Goal: Task Accomplishment & Management: Use online tool/utility

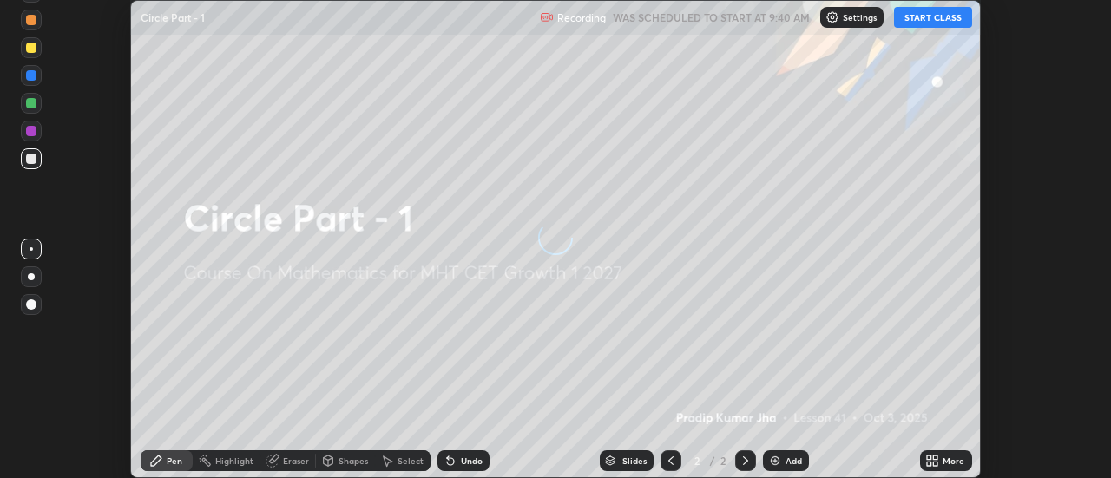
scroll to position [478, 1111]
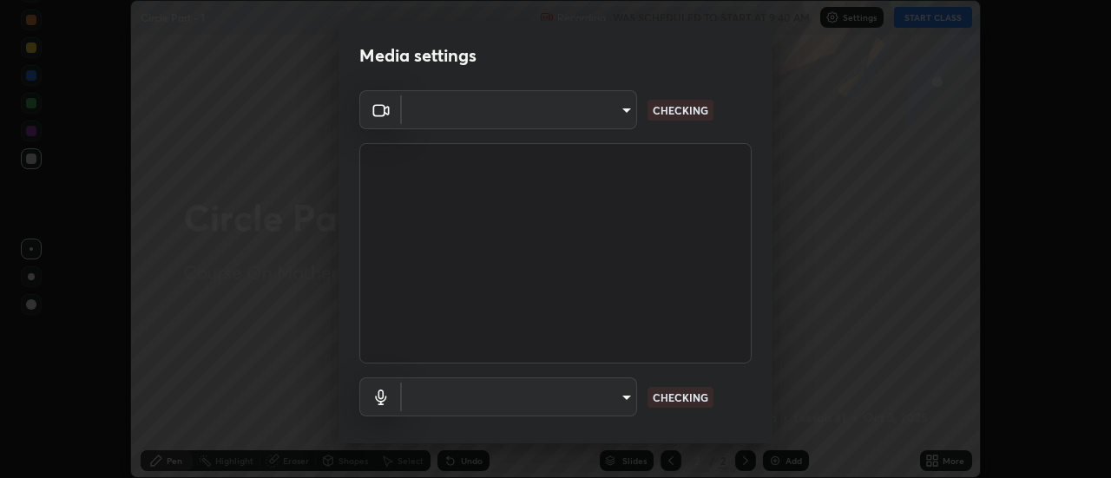
type input "6db99b6eec43879c9c37220b589585cee9a8a2a9ecad64e3b740b2de92d68dc4"
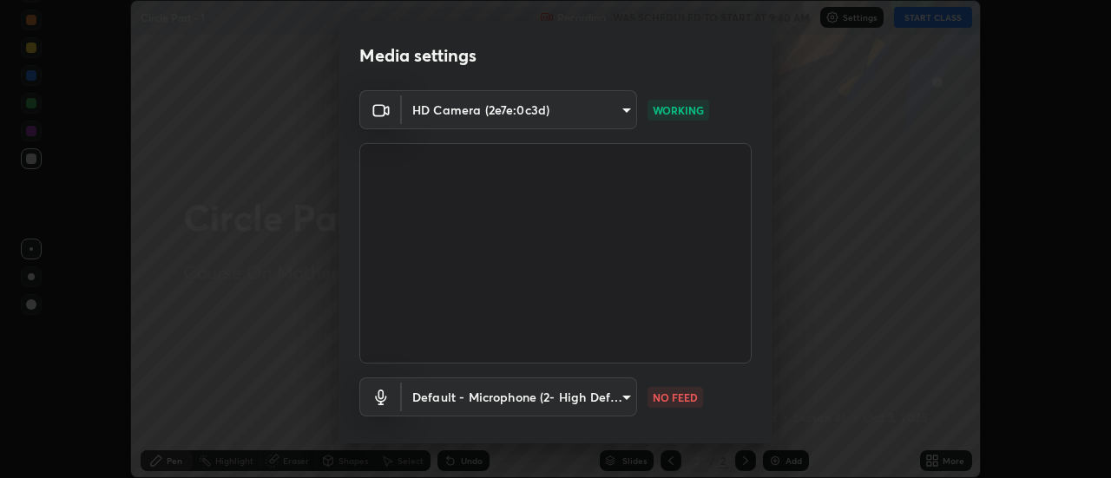
click at [588, 403] on body "Erase all Circle Part - 1 Recording WAS SCHEDULED TO START AT 9:40 AM Settings …" at bounding box center [555, 239] width 1111 height 478
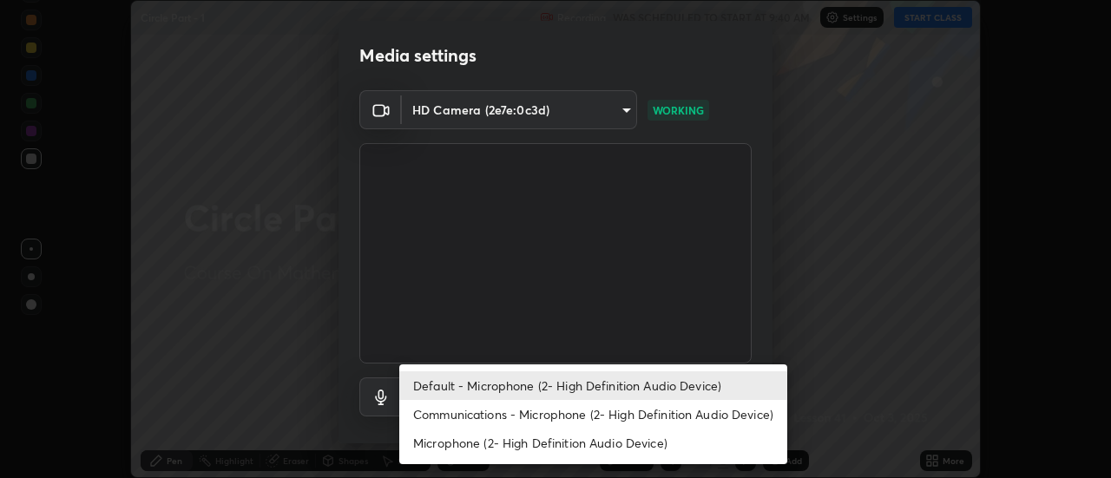
click at [499, 414] on li "Communications - Microphone (2- High Definition Audio Device)" at bounding box center [593, 414] width 388 height 29
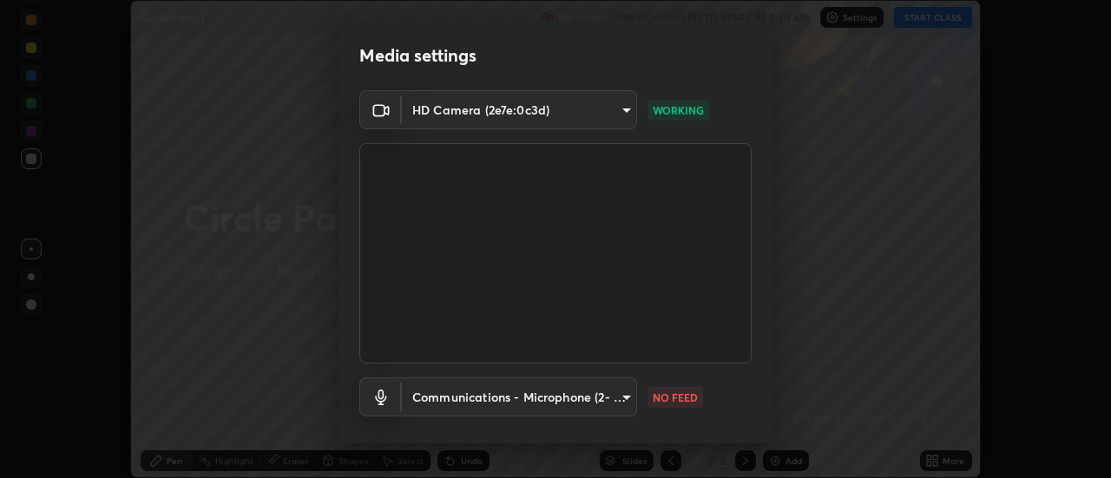
click at [509, 394] on body "Erase all Circle Part - 1 Recording WAS SCHEDULED TO START AT 9:40 AM Settings …" at bounding box center [555, 239] width 1111 height 478
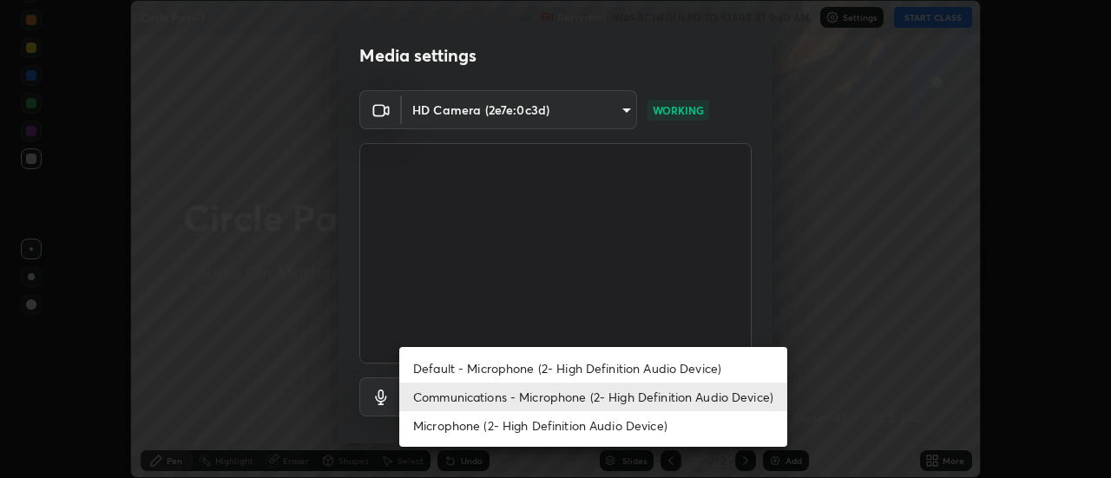
click at [516, 362] on li "Default - Microphone (2- High Definition Audio Device)" at bounding box center [593, 368] width 388 height 29
type input "default"
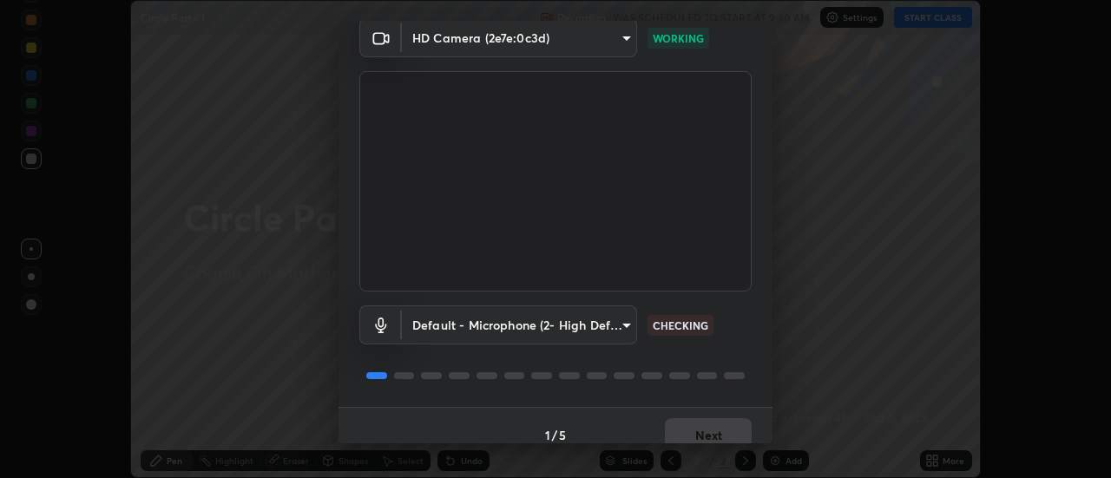
scroll to position [91, 0]
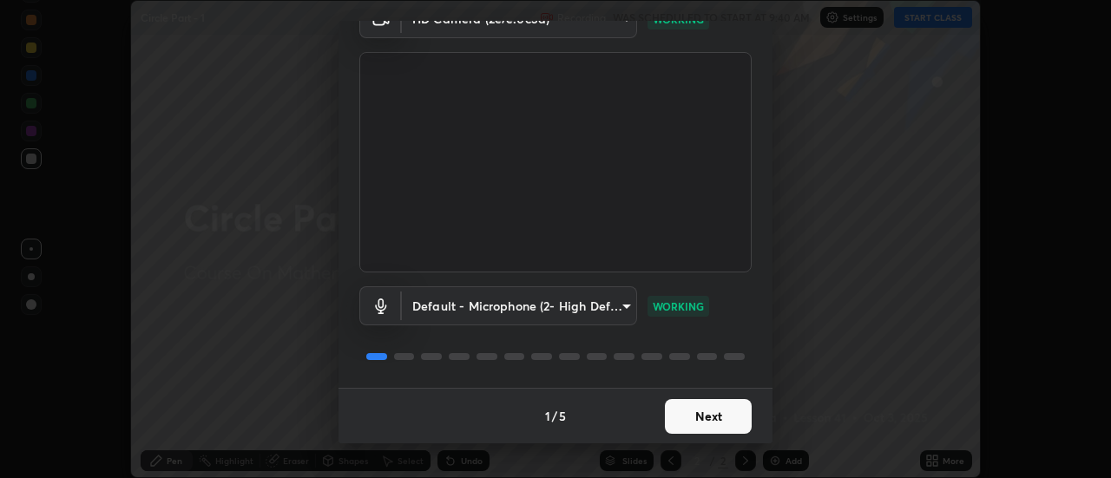
click at [722, 426] on button "Next" at bounding box center [708, 416] width 87 height 35
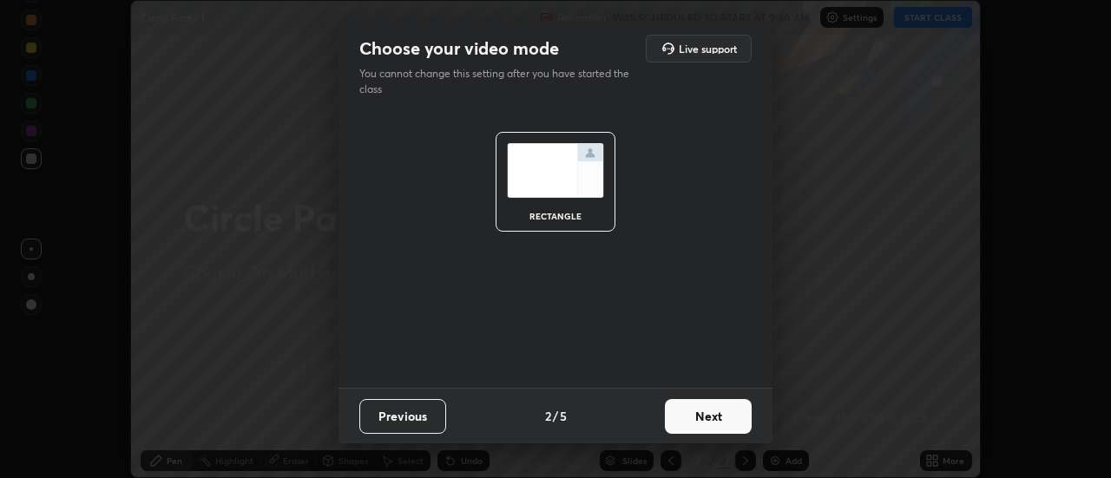
scroll to position [0, 0]
click at [737, 415] on button "Next" at bounding box center [708, 416] width 87 height 35
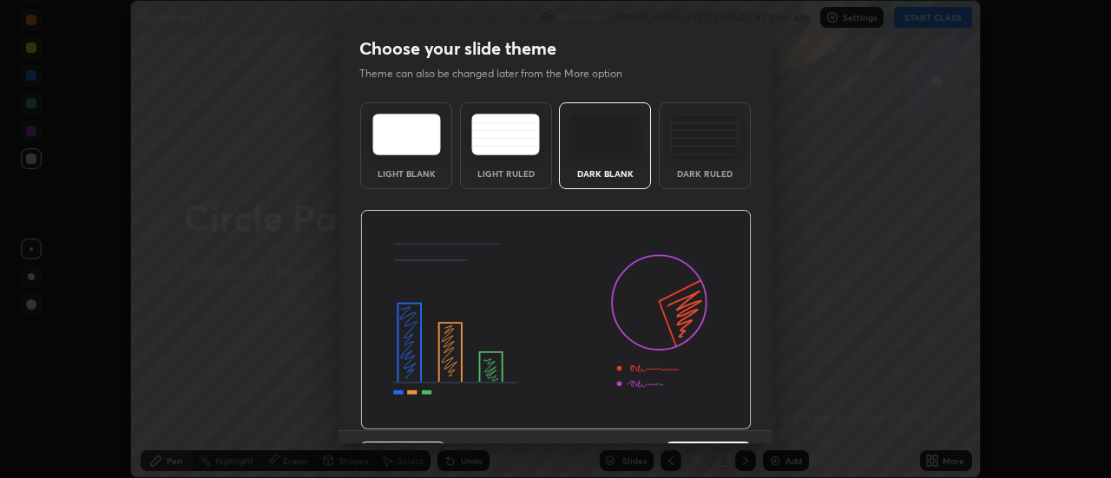
scroll to position [43, 0]
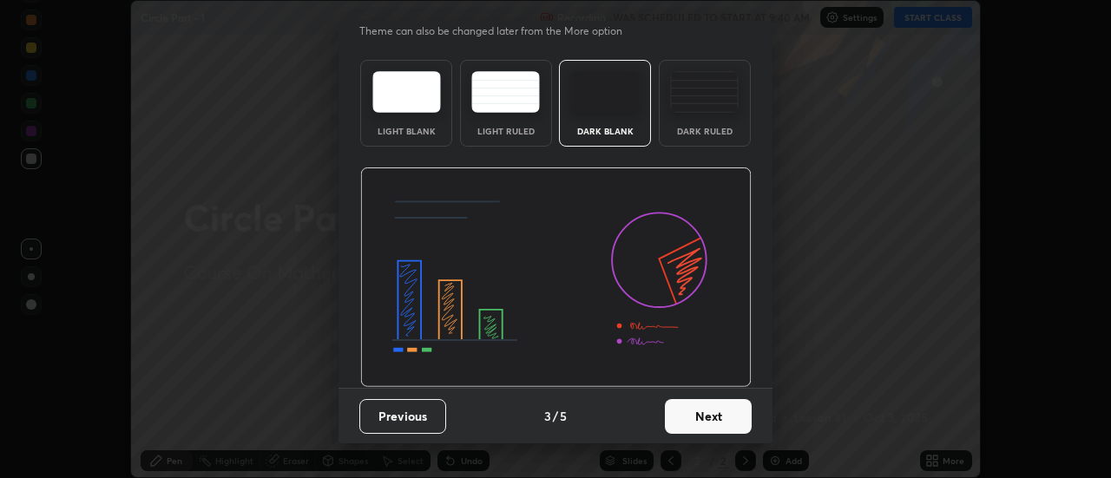
click at [730, 422] on button "Next" at bounding box center [708, 416] width 87 height 35
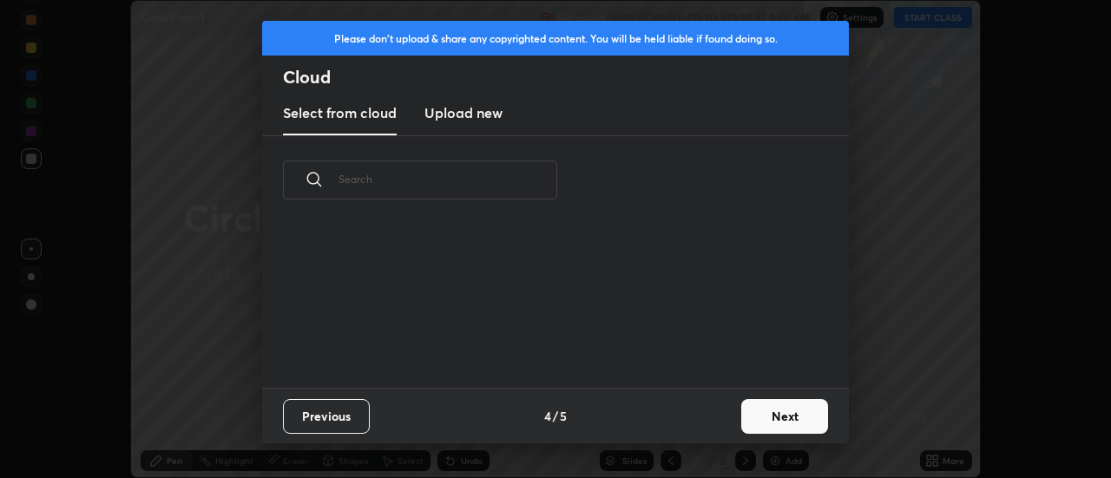
click at [759, 422] on button "Next" at bounding box center [785, 416] width 87 height 35
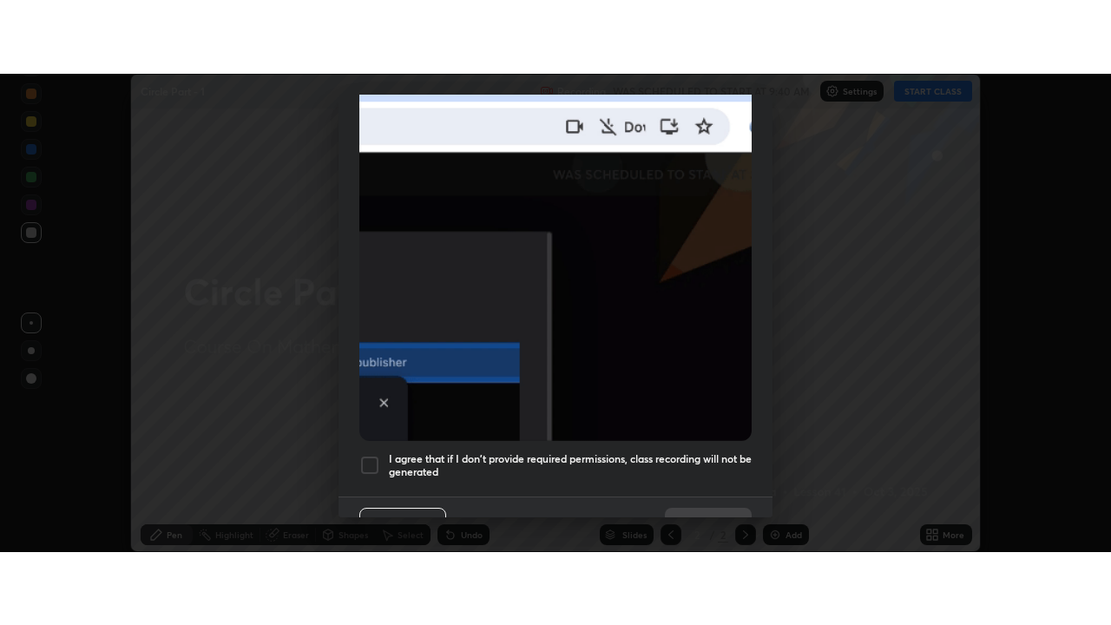
scroll to position [445, 0]
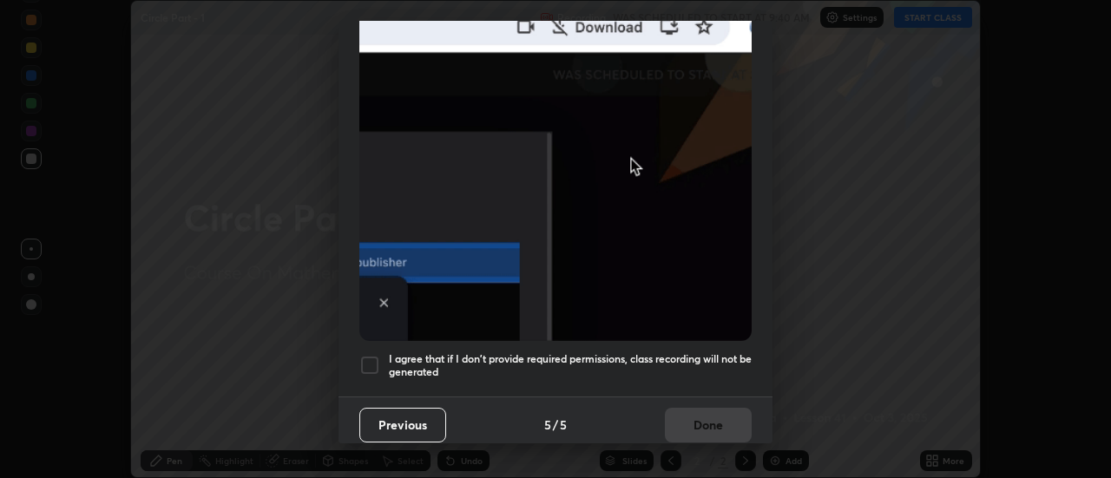
click at [382, 355] on div "I agree that if I don't provide required permissions, class recording will not …" at bounding box center [555, 365] width 392 height 21
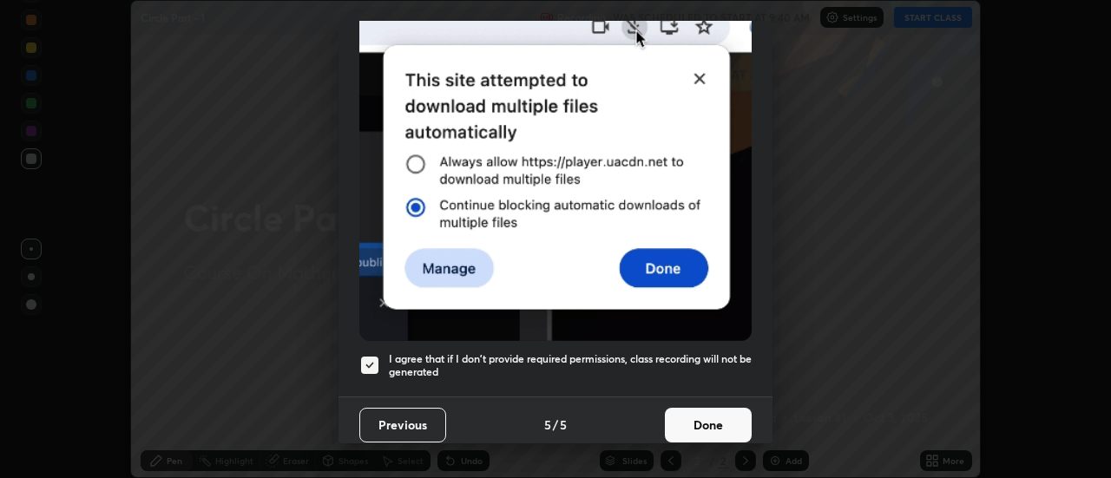
click at [697, 416] on button "Done" at bounding box center [708, 425] width 87 height 35
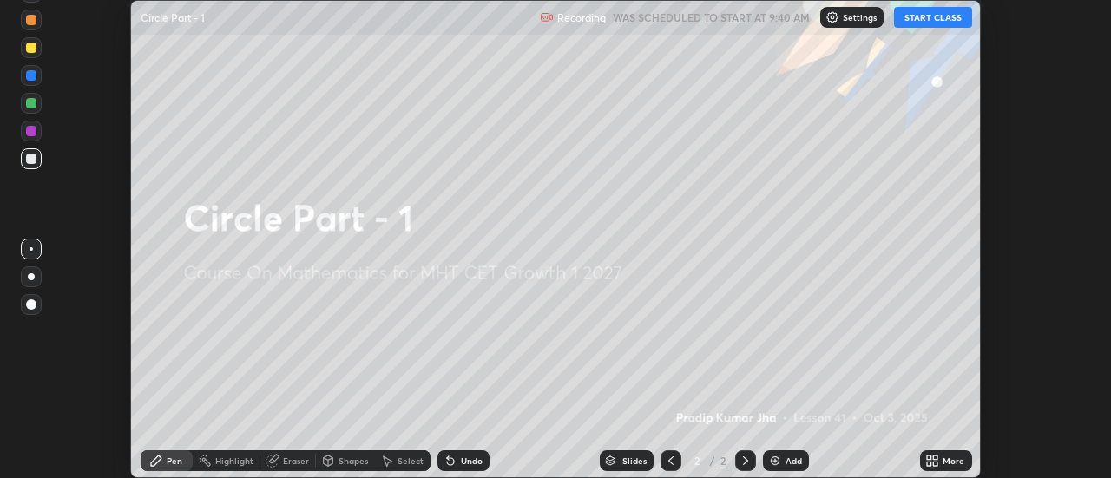
click at [946, 15] on button "START CLASS" at bounding box center [933, 17] width 78 height 21
click at [944, 454] on div "More" at bounding box center [946, 461] width 52 height 21
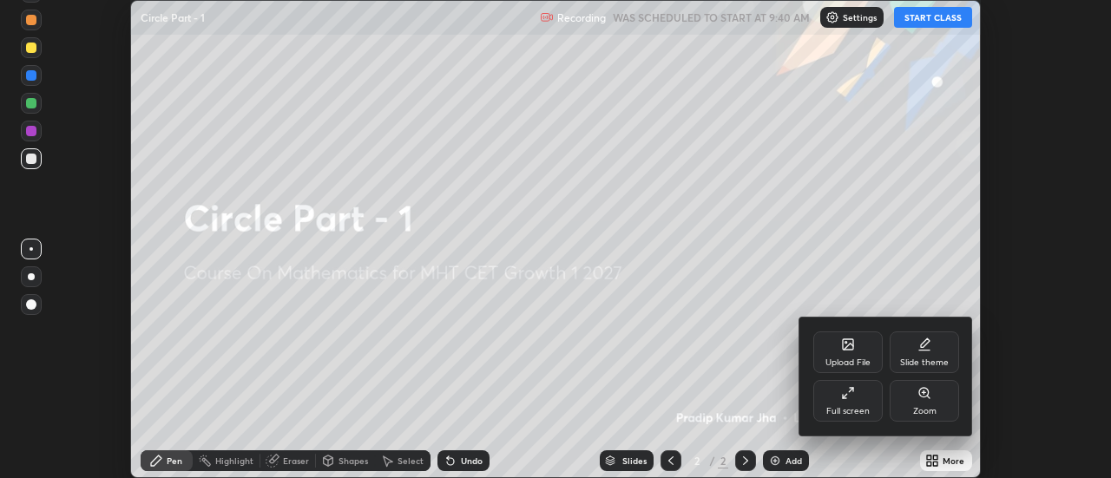
click at [859, 395] on div "Full screen" at bounding box center [848, 401] width 69 height 42
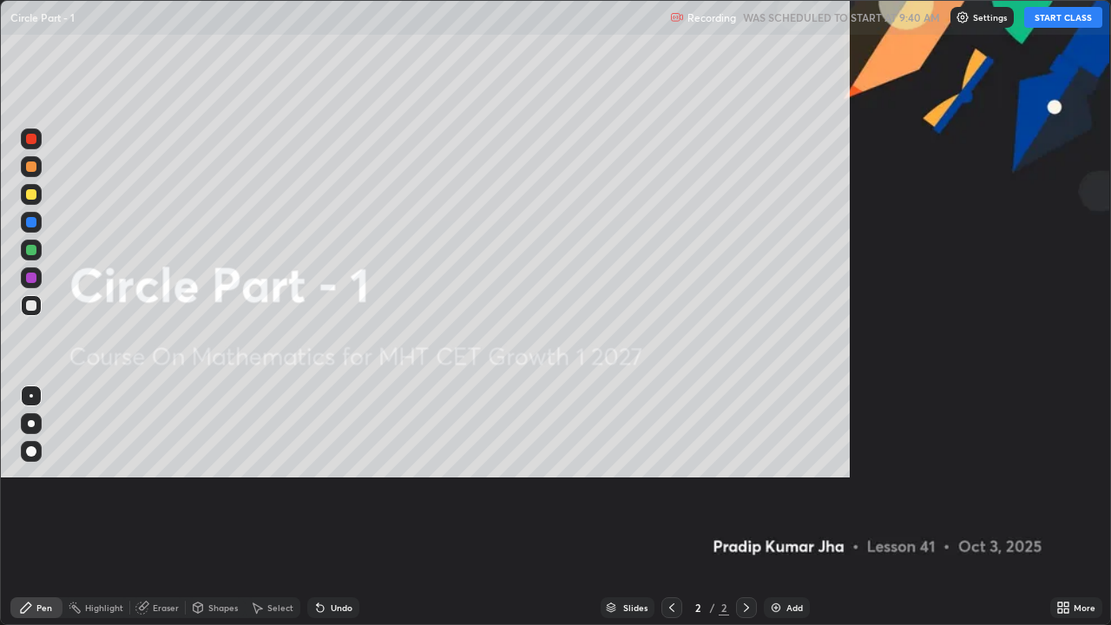
scroll to position [625, 1111]
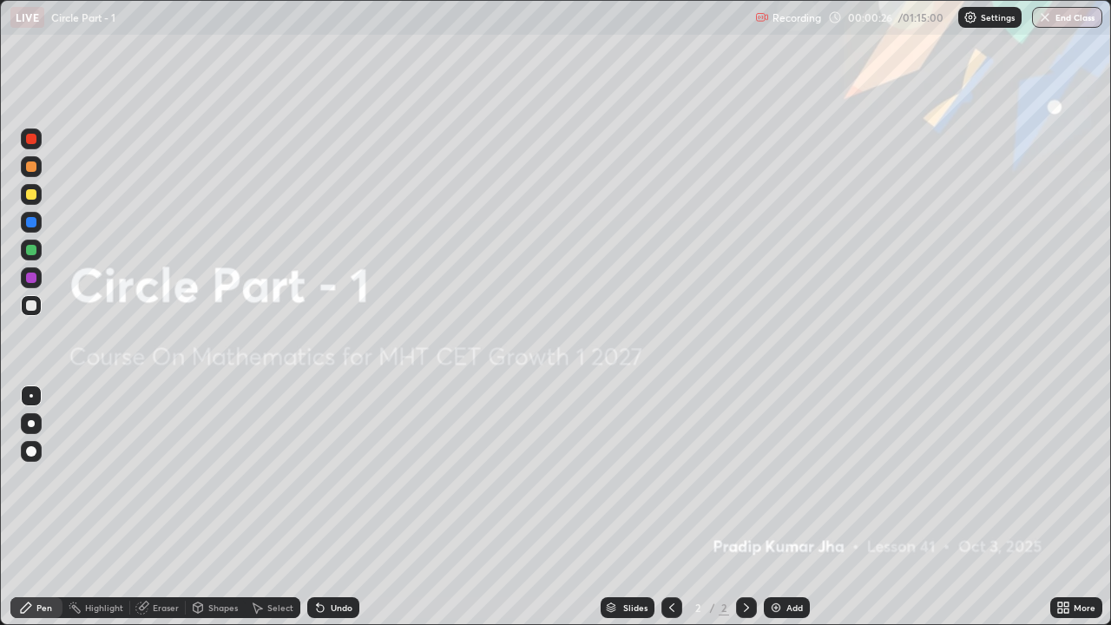
click at [787, 478] on div "Add" at bounding box center [795, 608] width 16 height 9
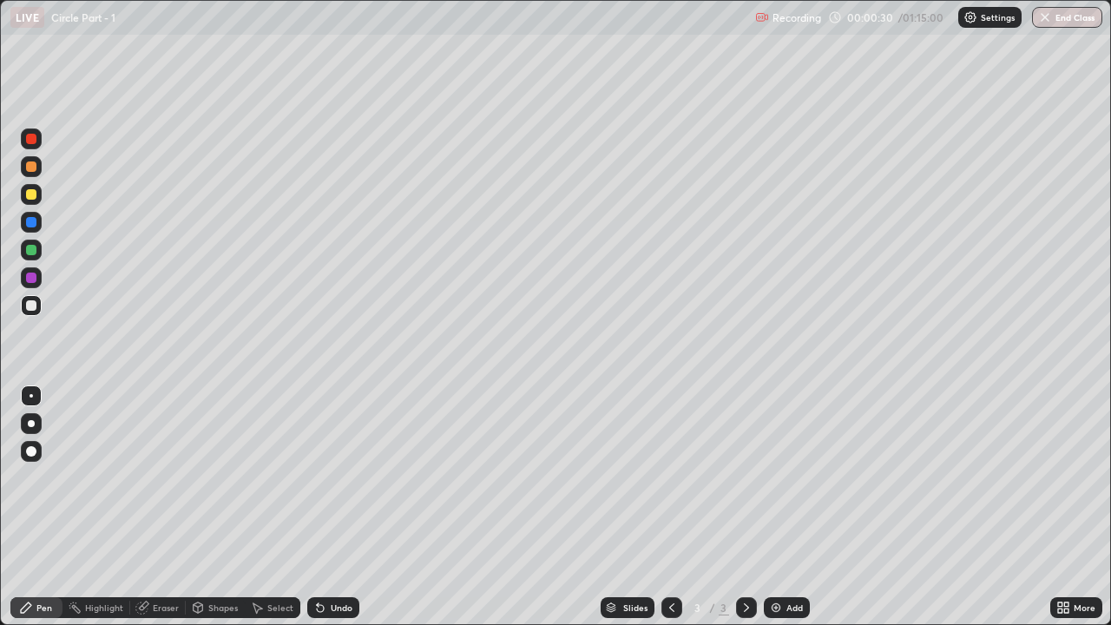
click at [54, 478] on div "Pen" at bounding box center [36, 607] width 52 height 21
click at [33, 170] on div at bounding box center [31, 167] width 10 height 10
click at [214, 478] on div "Shapes" at bounding box center [223, 608] width 30 height 9
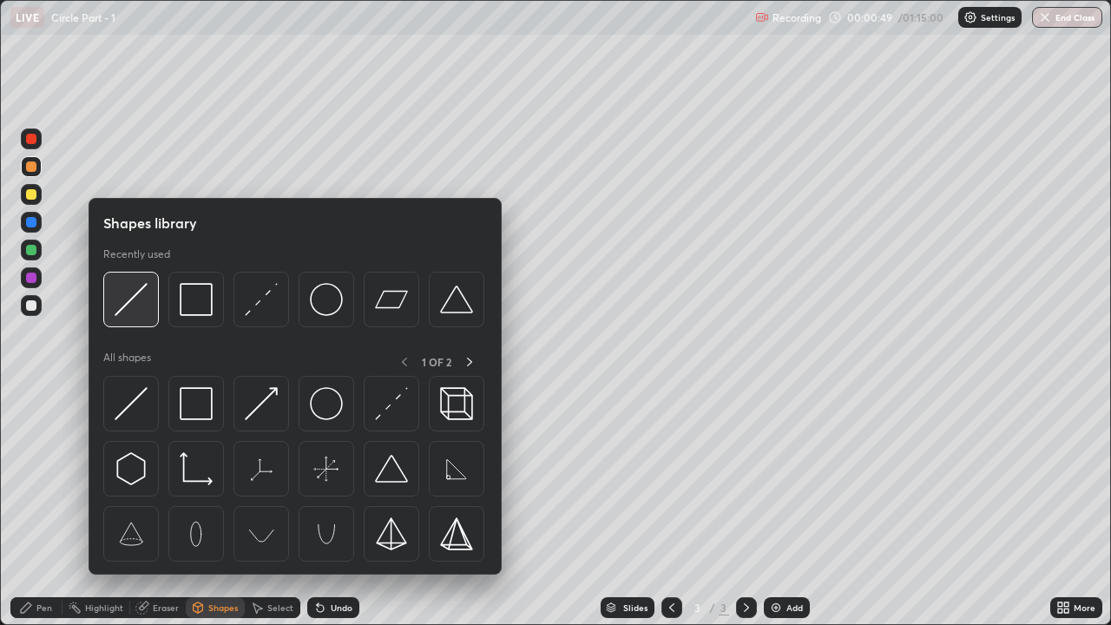
click at [131, 297] on img at bounding box center [131, 299] width 33 height 33
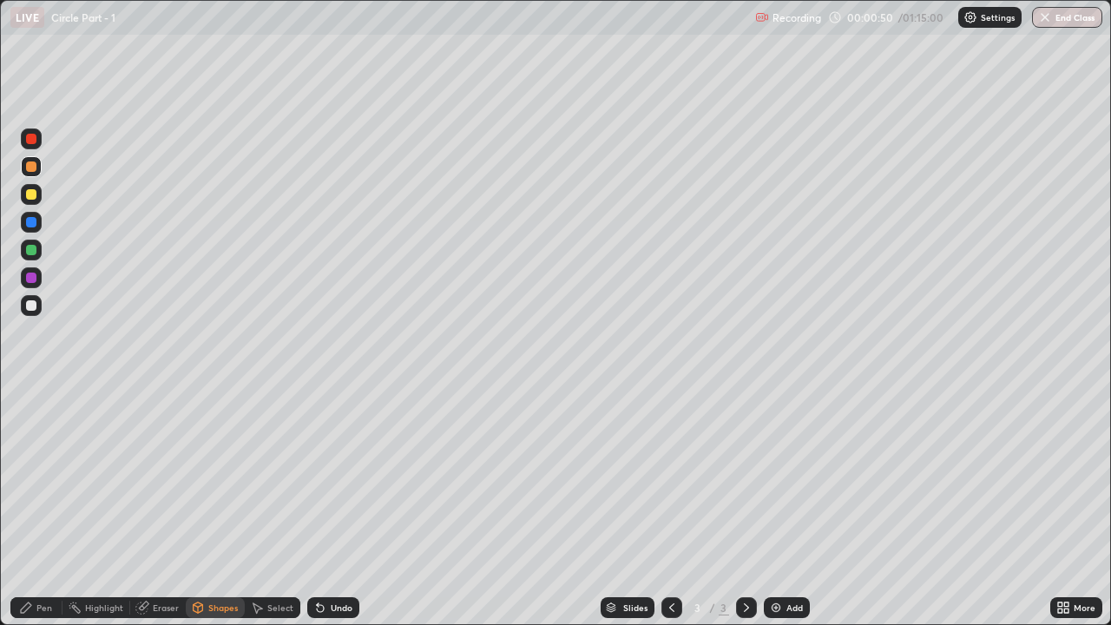
click at [27, 197] on div at bounding box center [31, 194] width 10 height 10
click at [30, 478] on icon at bounding box center [26, 608] width 10 height 10
click at [30, 313] on div at bounding box center [31, 305] width 21 height 21
click at [321, 478] on icon at bounding box center [320, 608] width 7 height 7
click at [165, 478] on div "Eraser" at bounding box center [166, 608] width 26 height 9
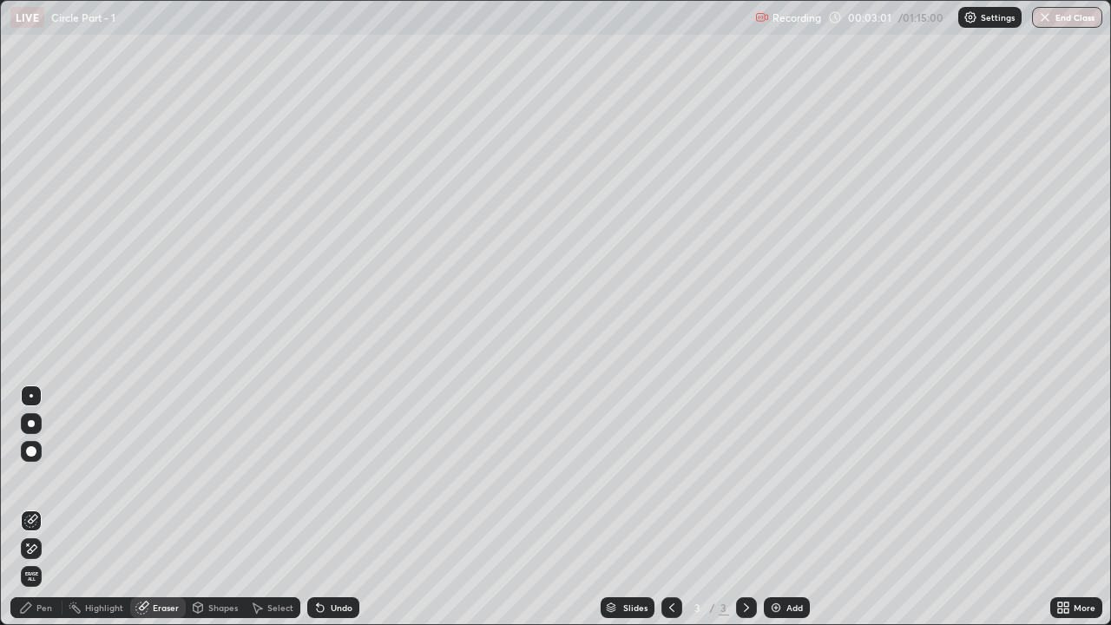
click at [41, 478] on div "Pen" at bounding box center [36, 607] width 52 height 21
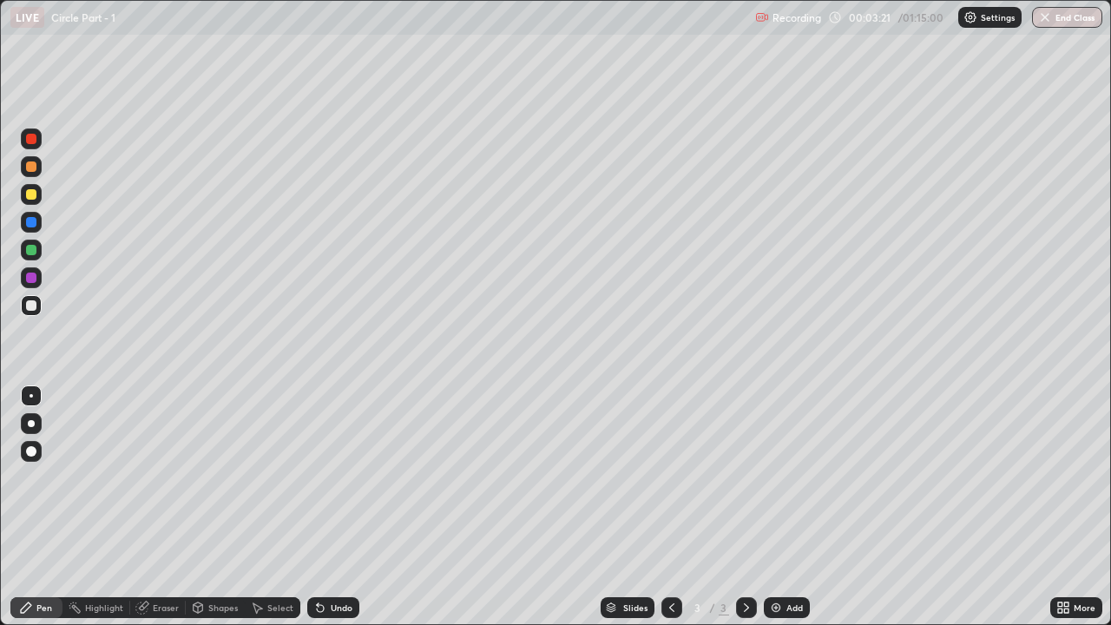
click at [156, 478] on div "Eraser" at bounding box center [158, 607] width 56 height 21
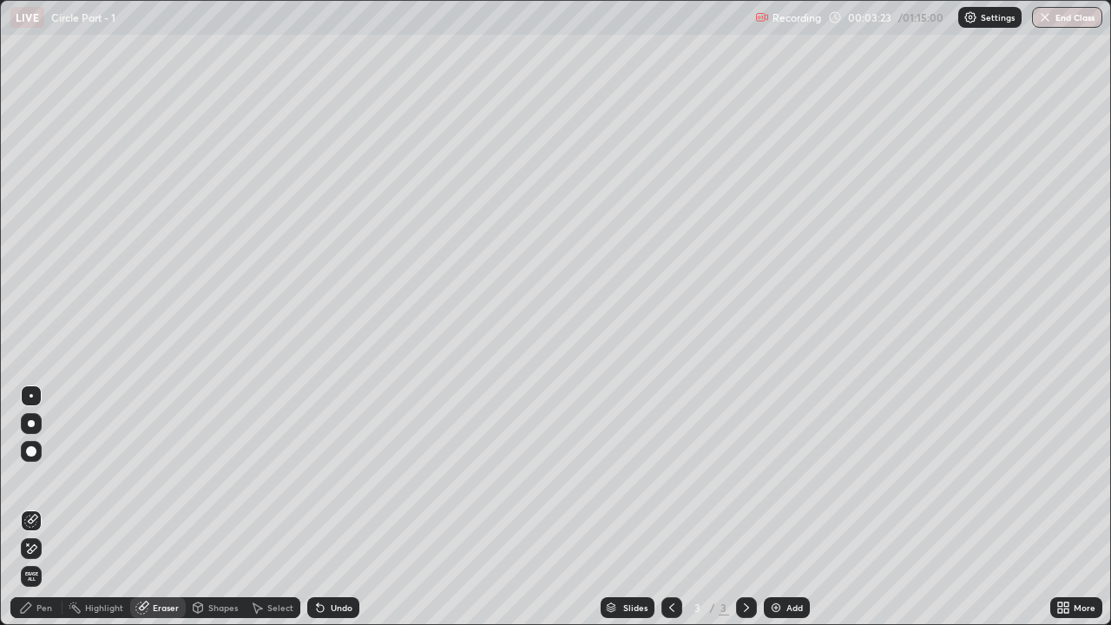
click at [35, 478] on icon at bounding box center [31, 521] width 14 height 14
click at [43, 478] on div "Pen" at bounding box center [44, 608] width 16 height 9
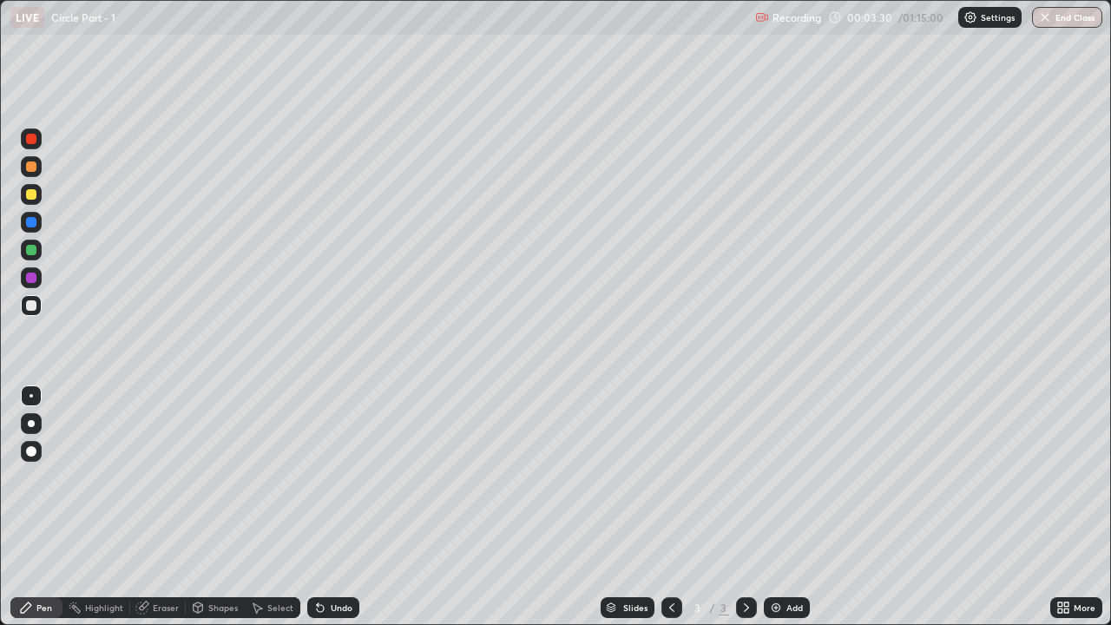
click at [333, 478] on div "Undo" at bounding box center [333, 607] width 52 height 21
click at [336, 478] on div "Undo" at bounding box center [333, 607] width 52 height 21
click at [40, 201] on div at bounding box center [31, 194] width 21 height 21
click at [33, 312] on div at bounding box center [31, 305] width 21 height 21
click at [791, 478] on div "Add" at bounding box center [787, 607] width 46 height 21
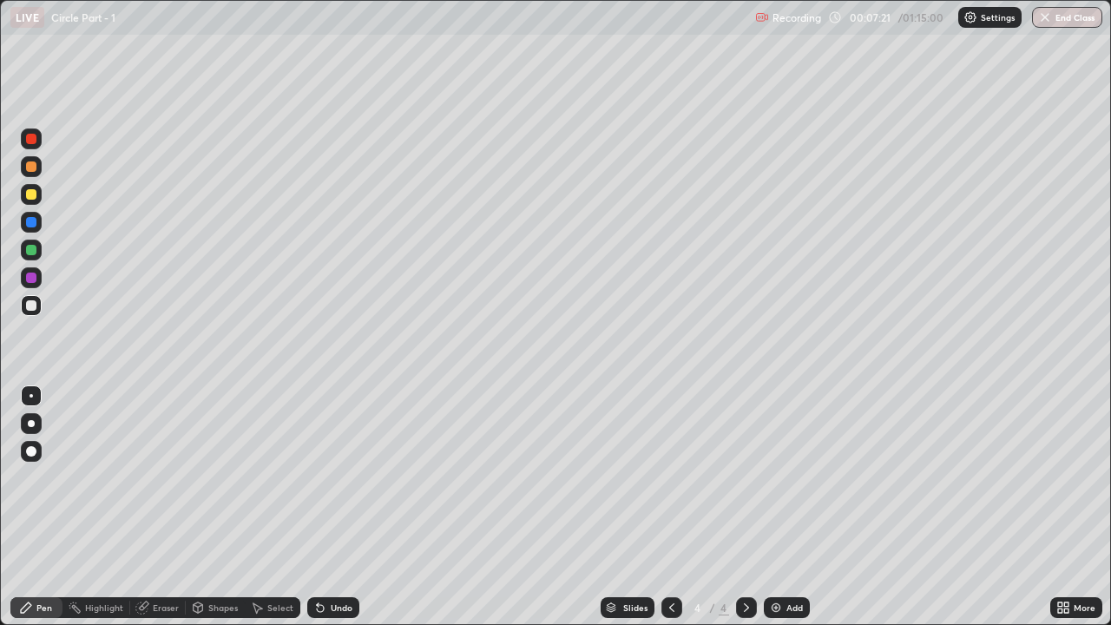
click at [334, 478] on div "Undo" at bounding box center [333, 607] width 52 height 21
click at [333, 478] on div "Undo" at bounding box center [342, 608] width 22 height 9
click at [35, 203] on div at bounding box center [31, 194] width 21 height 21
click at [775, 478] on img at bounding box center [776, 608] width 14 height 14
click at [28, 197] on div at bounding box center [31, 194] width 10 height 10
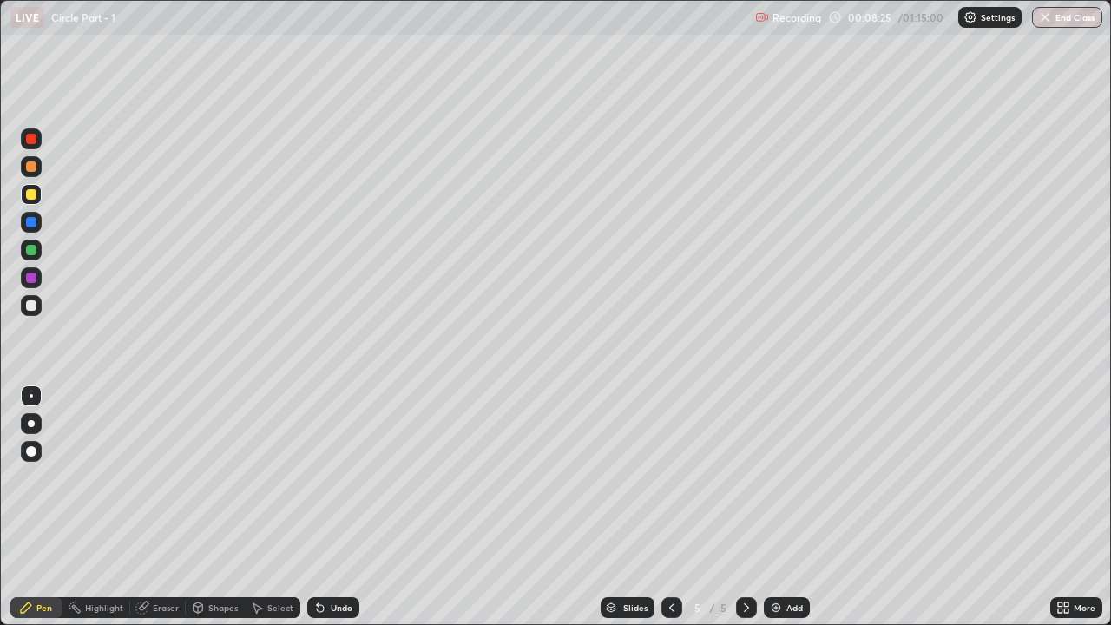
click at [34, 301] on div at bounding box center [31, 305] width 10 height 10
click at [668, 478] on icon at bounding box center [672, 608] width 14 height 14
click at [737, 478] on div at bounding box center [746, 607] width 21 height 21
click at [783, 478] on div "Add" at bounding box center [787, 607] width 46 height 21
click at [318, 478] on icon at bounding box center [320, 608] width 7 height 7
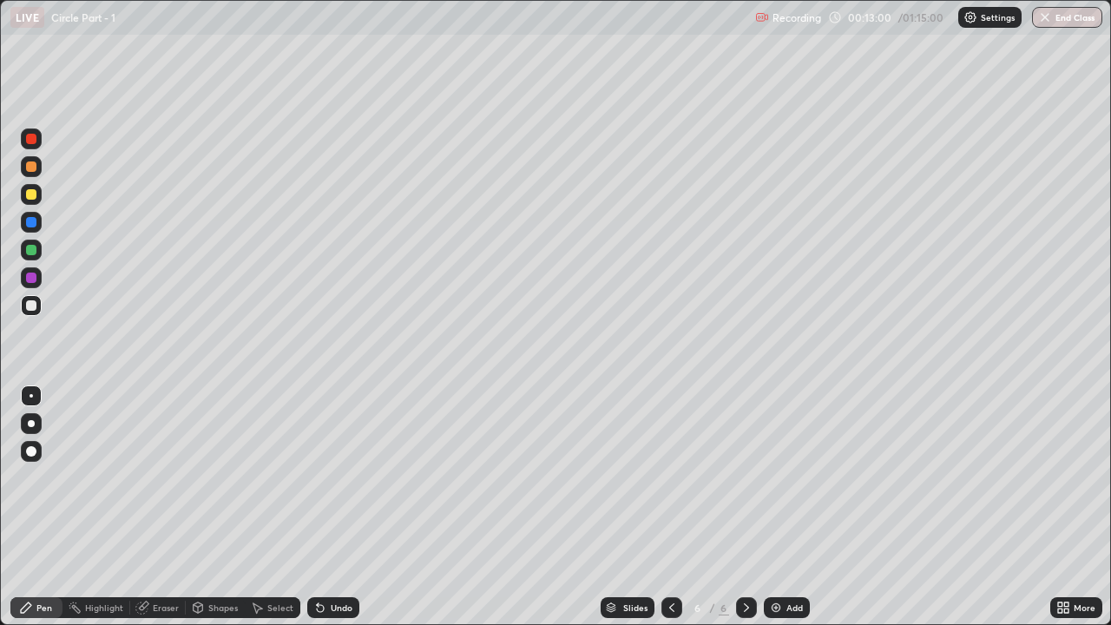
click at [341, 478] on div "Undo" at bounding box center [342, 608] width 22 height 9
click at [339, 478] on div "Undo" at bounding box center [342, 608] width 22 height 9
click at [670, 478] on icon at bounding box center [672, 608] width 14 height 14
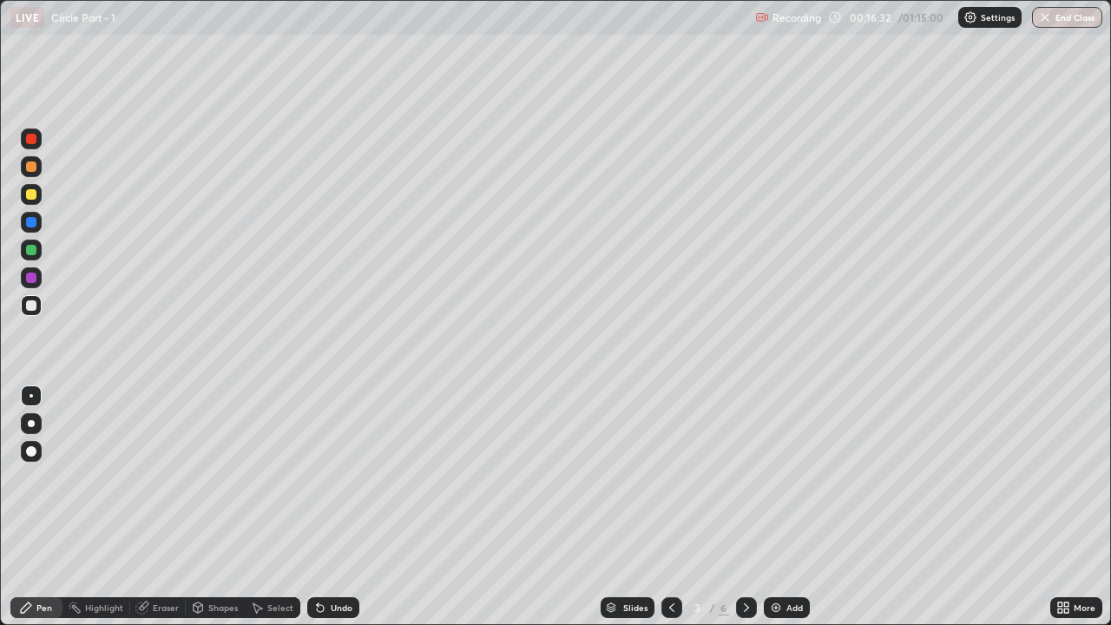
click at [737, 478] on div at bounding box center [746, 607] width 21 height 21
click at [668, 478] on icon at bounding box center [672, 608] width 14 height 14
click at [743, 478] on icon at bounding box center [747, 608] width 14 height 14
click at [745, 478] on icon at bounding box center [747, 608] width 14 height 14
click at [745, 478] on icon at bounding box center [746, 608] width 5 height 9
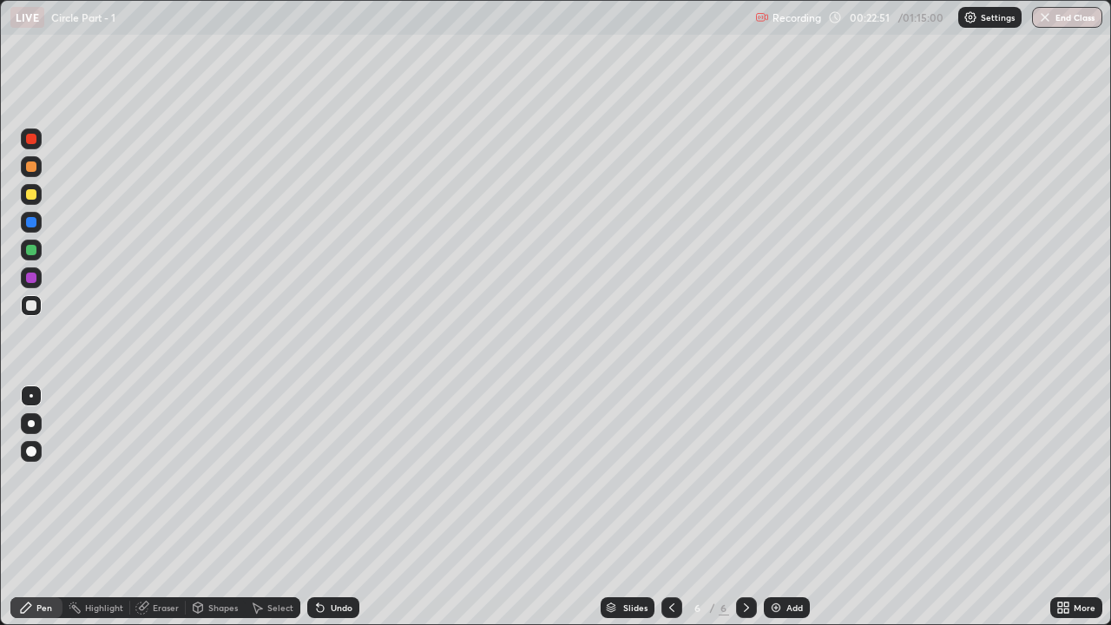
click at [780, 478] on div "Add" at bounding box center [787, 607] width 46 height 21
click at [33, 195] on div at bounding box center [31, 194] width 10 height 10
click at [32, 308] on div at bounding box center [31, 305] width 10 height 10
click at [32, 194] on div at bounding box center [31, 194] width 10 height 10
click at [32, 168] on div at bounding box center [31, 167] width 10 height 10
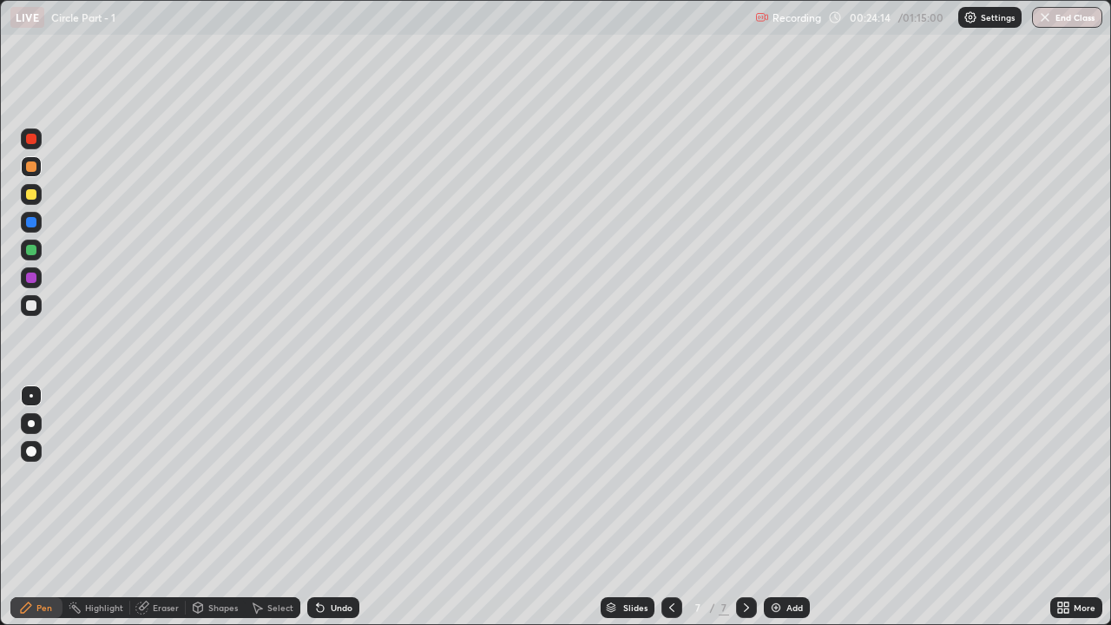
click at [317, 478] on icon at bounding box center [318, 605] width 2 height 2
click at [31, 279] on div at bounding box center [31, 278] width 10 height 10
click at [34, 247] on div at bounding box center [31, 250] width 10 height 10
click at [29, 310] on div at bounding box center [31, 305] width 10 height 10
click at [31, 254] on div at bounding box center [31, 250] width 10 height 10
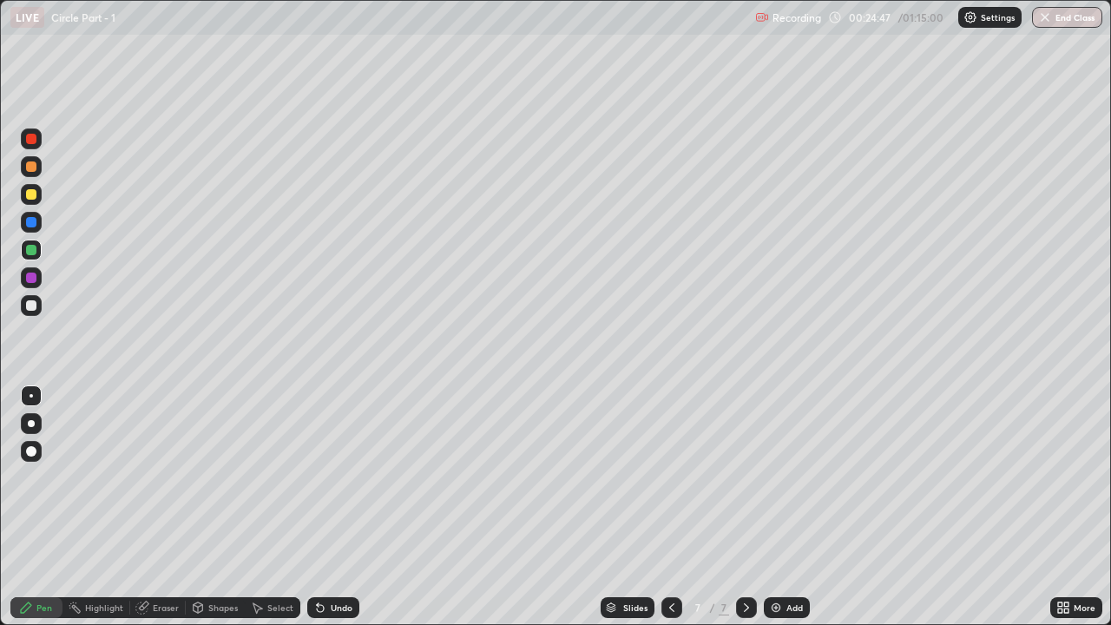
click at [30, 310] on div at bounding box center [31, 305] width 10 height 10
click at [30, 201] on div at bounding box center [31, 194] width 21 height 21
click at [22, 308] on div at bounding box center [31, 305] width 21 height 21
click at [331, 478] on div "Undo" at bounding box center [342, 608] width 22 height 9
click at [790, 478] on div "Add" at bounding box center [795, 608] width 16 height 9
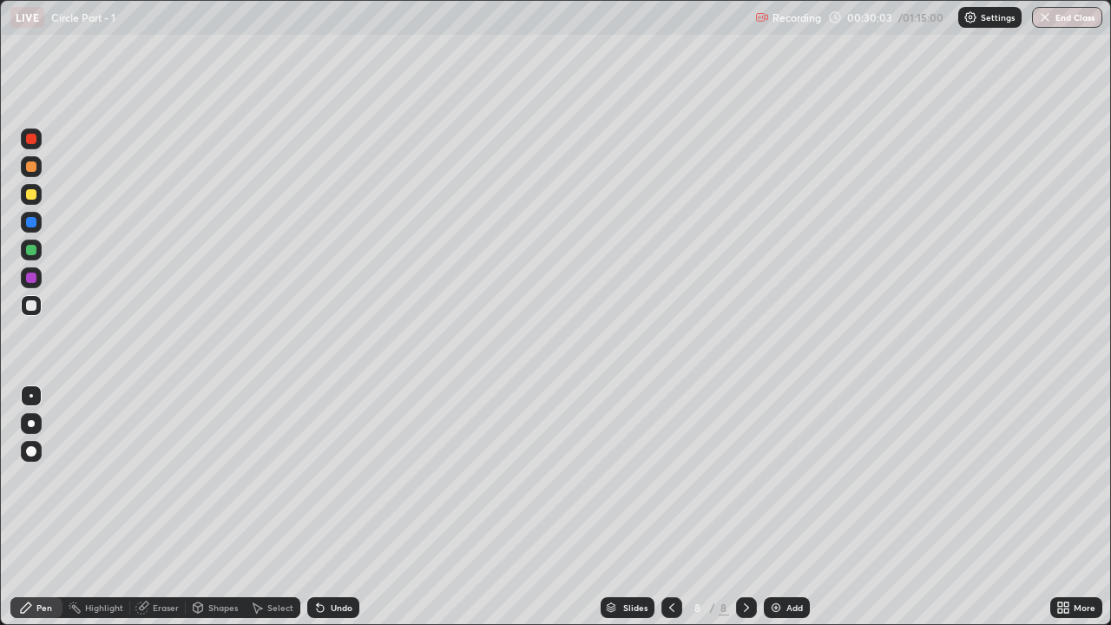
click at [32, 478] on div "Pen" at bounding box center [36, 607] width 52 height 21
click at [32, 164] on div at bounding box center [31, 167] width 10 height 10
click at [31, 193] on div at bounding box center [31, 194] width 10 height 10
click at [37, 306] on div at bounding box center [31, 305] width 21 height 21
click at [31, 251] on div at bounding box center [31, 250] width 10 height 10
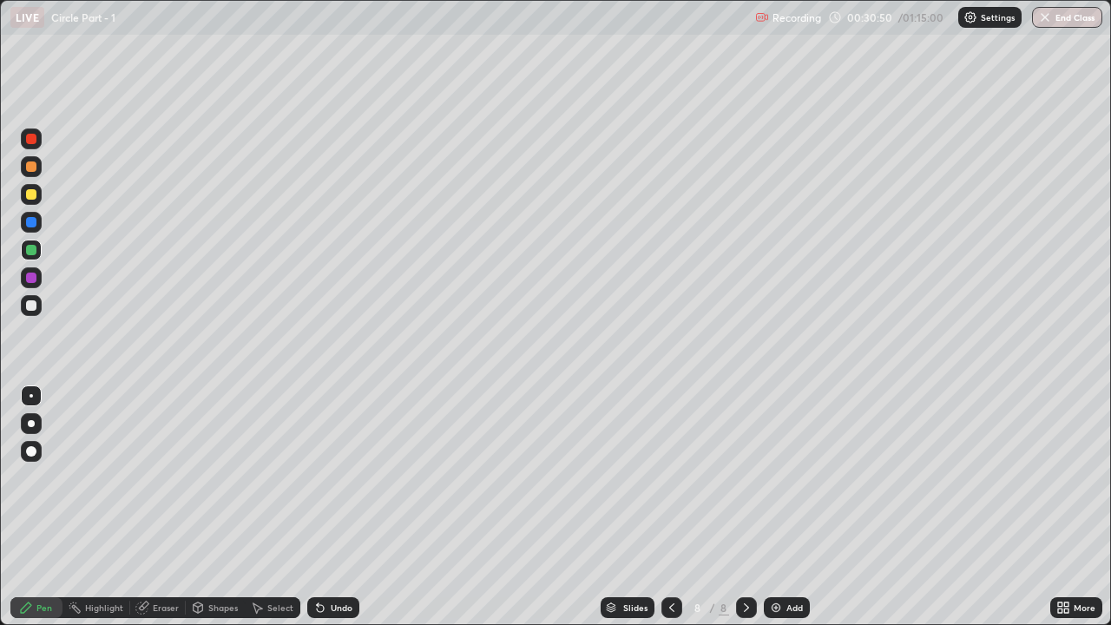
click at [337, 478] on div "Undo" at bounding box center [333, 607] width 52 height 21
click at [38, 305] on div at bounding box center [31, 305] width 21 height 21
click at [36, 197] on div at bounding box center [31, 194] width 10 height 10
click at [337, 478] on div "Undo" at bounding box center [333, 607] width 52 height 21
click at [32, 306] on div at bounding box center [31, 305] width 10 height 10
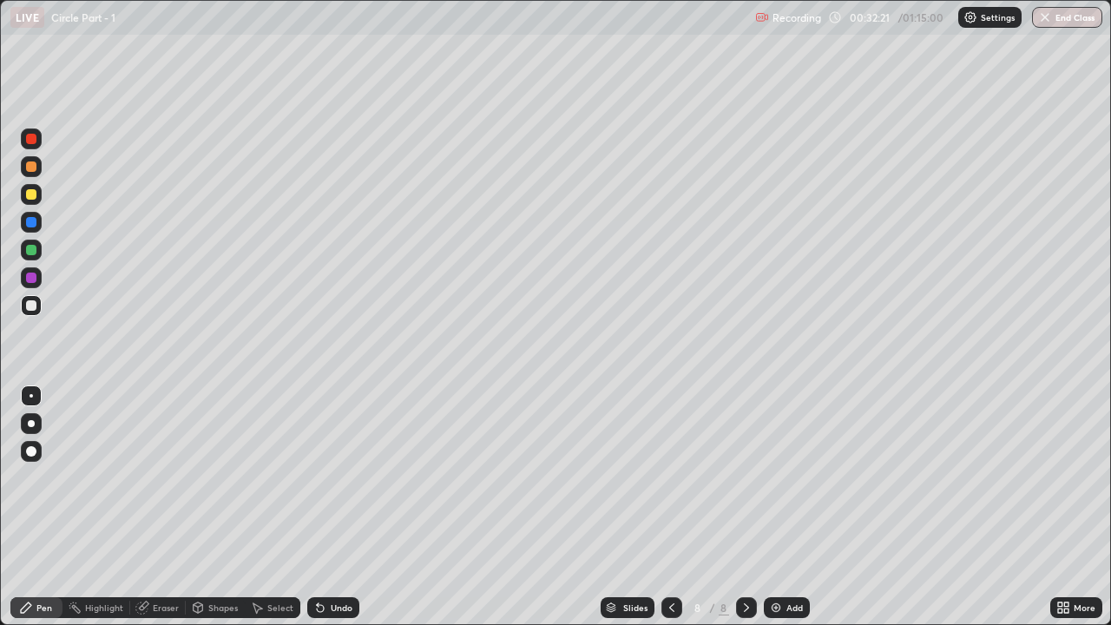
click at [33, 251] on div at bounding box center [31, 250] width 10 height 10
click at [31, 478] on div "Pen" at bounding box center [36, 607] width 52 height 21
click at [32, 306] on div at bounding box center [31, 305] width 10 height 10
click at [157, 478] on div "Eraser" at bounding box center [166, 608] width 26 height 9
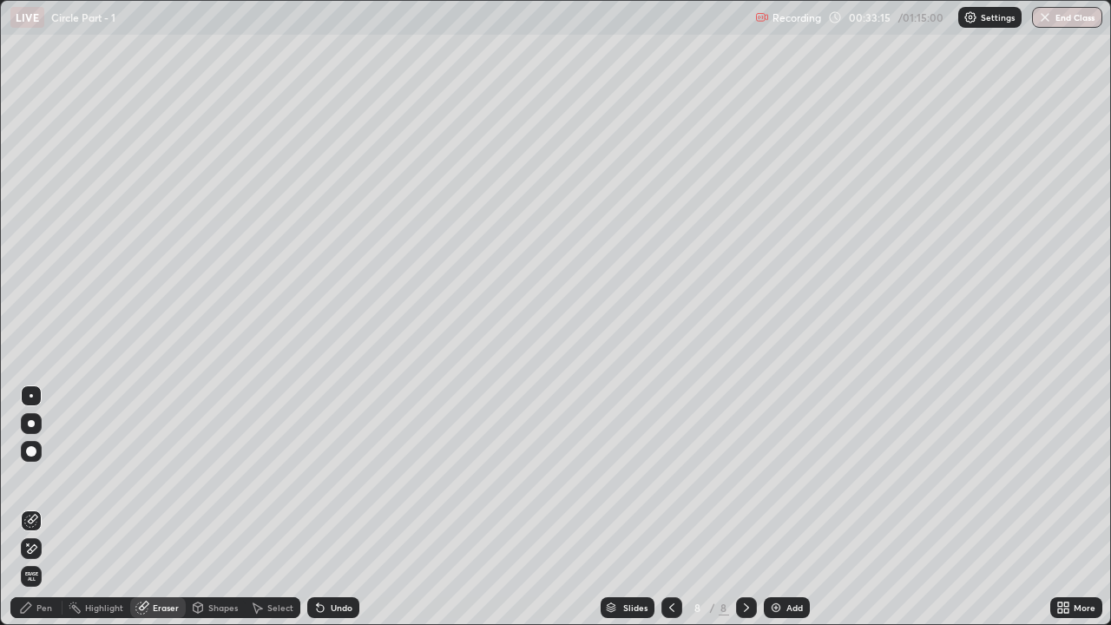
click at [32, 478] on icon at bounding box center [31, 549] width 14 height 15
click at [17, 478] on div "Pen" at bounding box center [36, 607] width 52 height 21
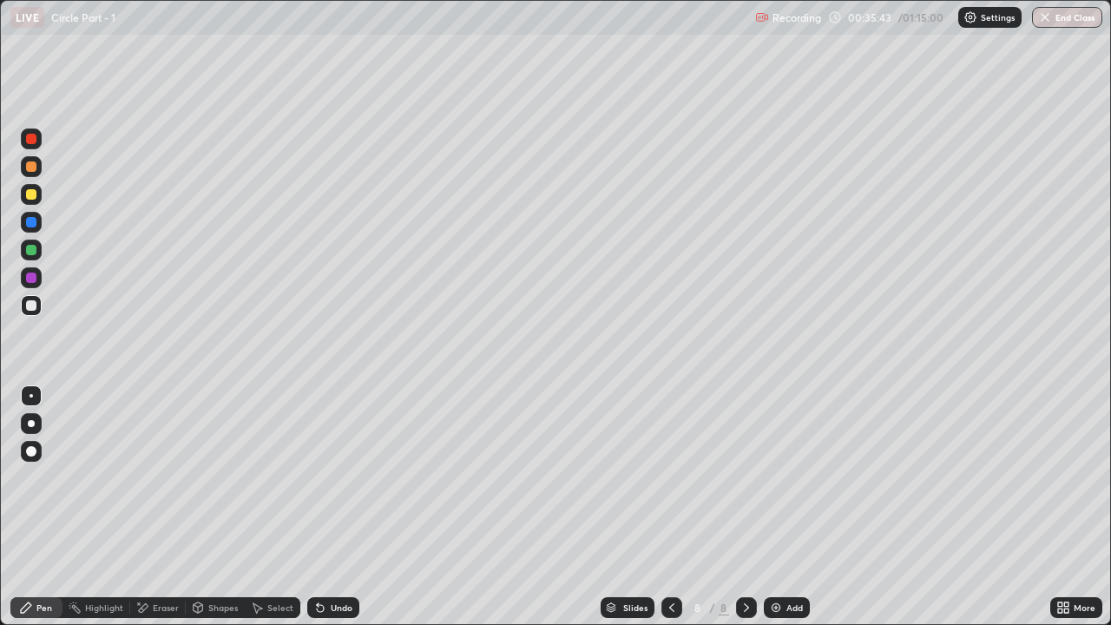
click at [791, 478] on div "Add" at bounding box center [787, 607] width 46 height 21
click at [33, 196] on div at bounding box center [31, 194] width 10 height 10
click at [331, 478] on div "Undo" at bounding box center [342, 608] width 22 height 9
click at [223, 478] on div "Shapes" at bounding box center [223, 608] width 30 height 9
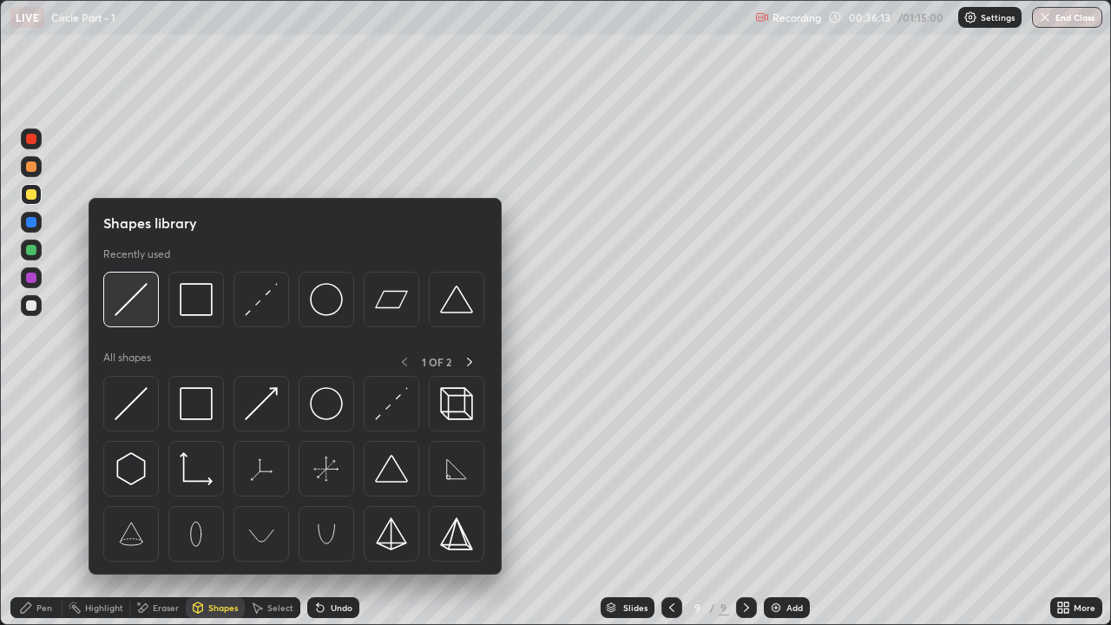
click at [135, 299] on img at bounding box center [131, 299] width 33 height 33
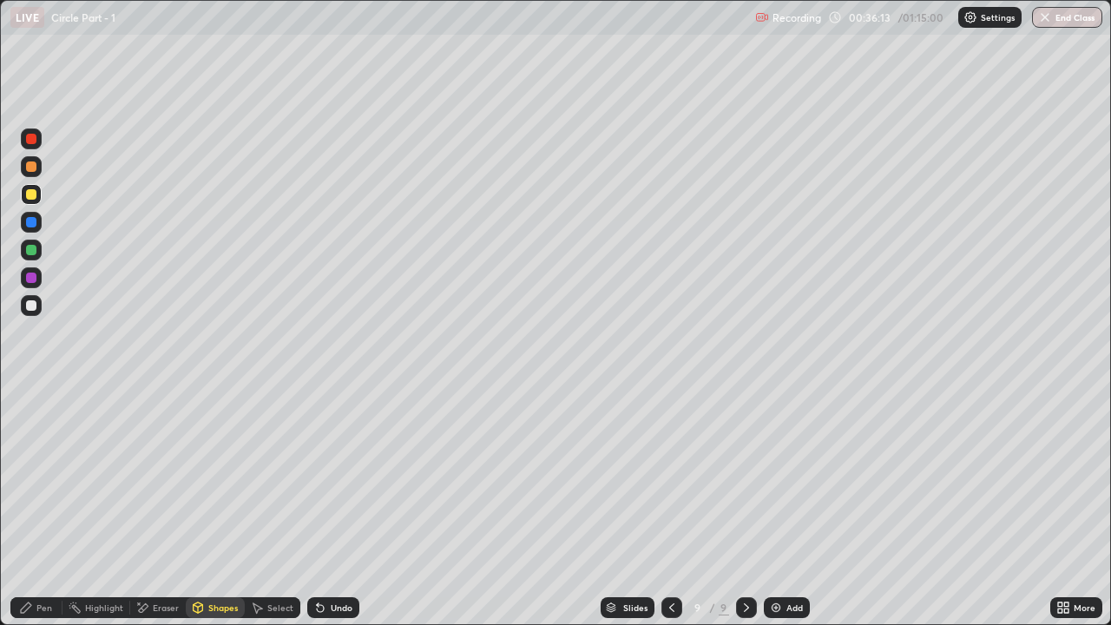
click at [36, 167] on div at bounding box center [31, 167] width 10 height 10
click at [221, 478] on div "Shapes" at bounding box center [215, 607] width 59 height 21
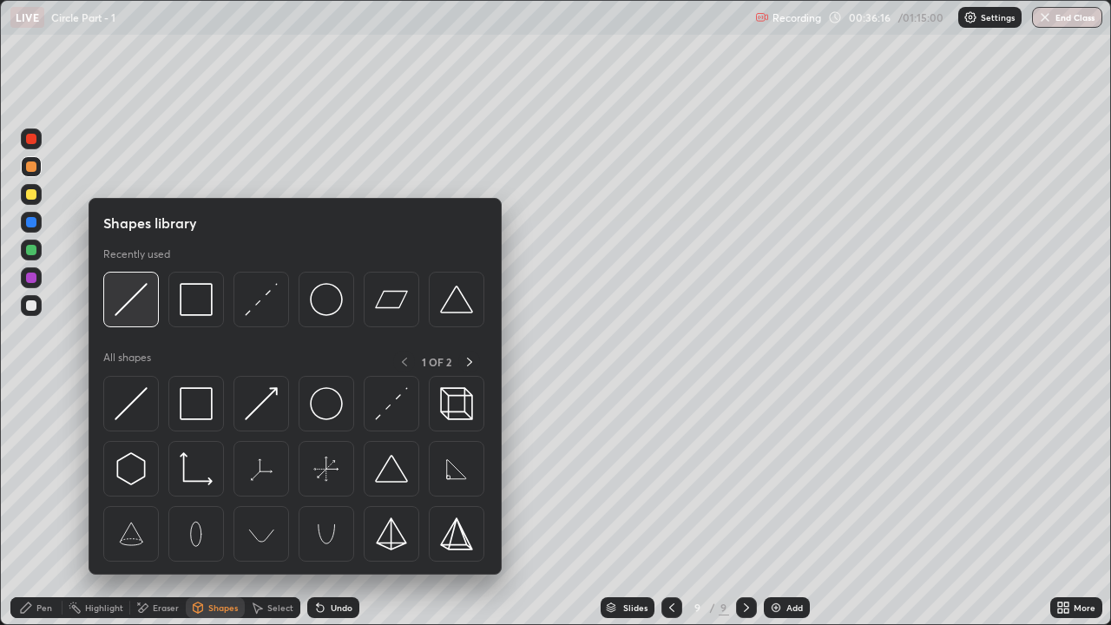
click at [136, 310] on img at bounding box center [131, 299] width 33 height 33
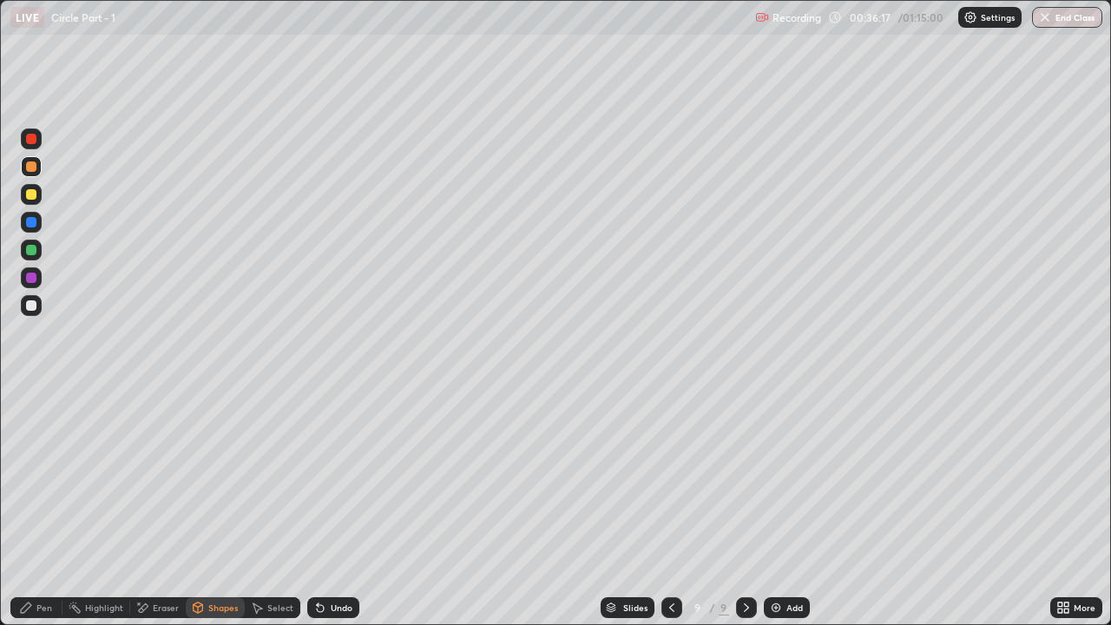
click at [30, 302] on div at bounding box center [31, 305] width 10 height 10
click at [40, 478] on div "Pen" at bounding box center [44, 608] width 16 height 9
click at [36, 249] on div at bounding box center [31, 250] width 10 height 10
click at [30, 478] on icon at bounding box center [26, 608] width 14 height 14
click at [28, 170] on div at bounding box center [31, 167] width 10 height 10
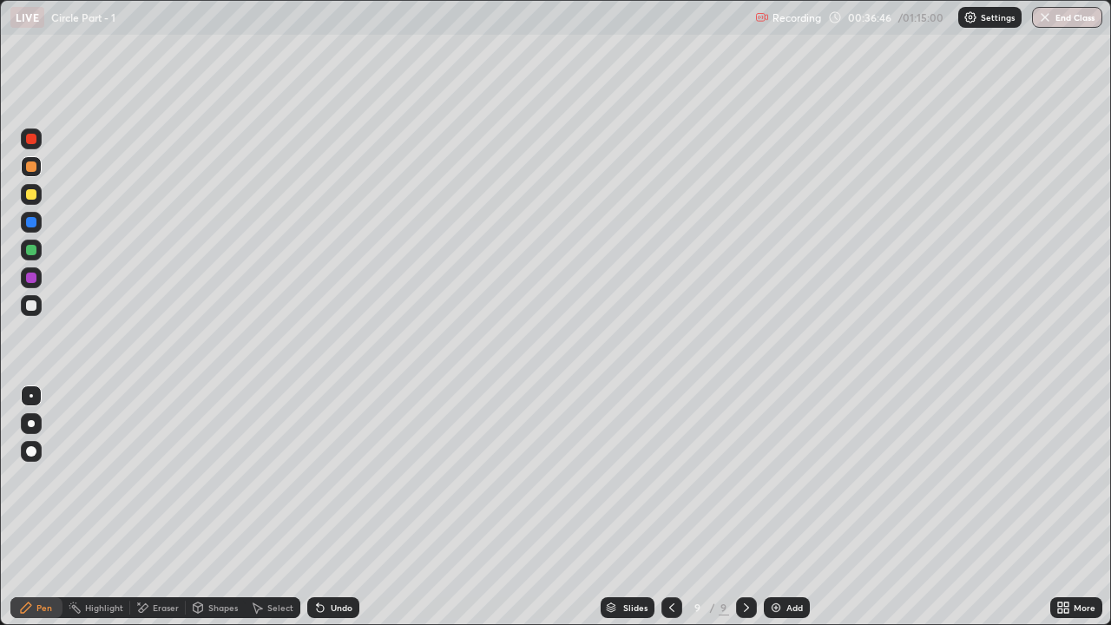
click at [31, 302] on div at bounding box center [31, 305] width 10 height 10
click at [30, 168] on div at bounding box center [31, 167] width 10 height 10
click at [337, 478] on div "Undo" at bounding box center [333, 607] width 52 height 21
click at [215, 478] on div "Shapes" at bounding box center [223, 608] width 30 height 9
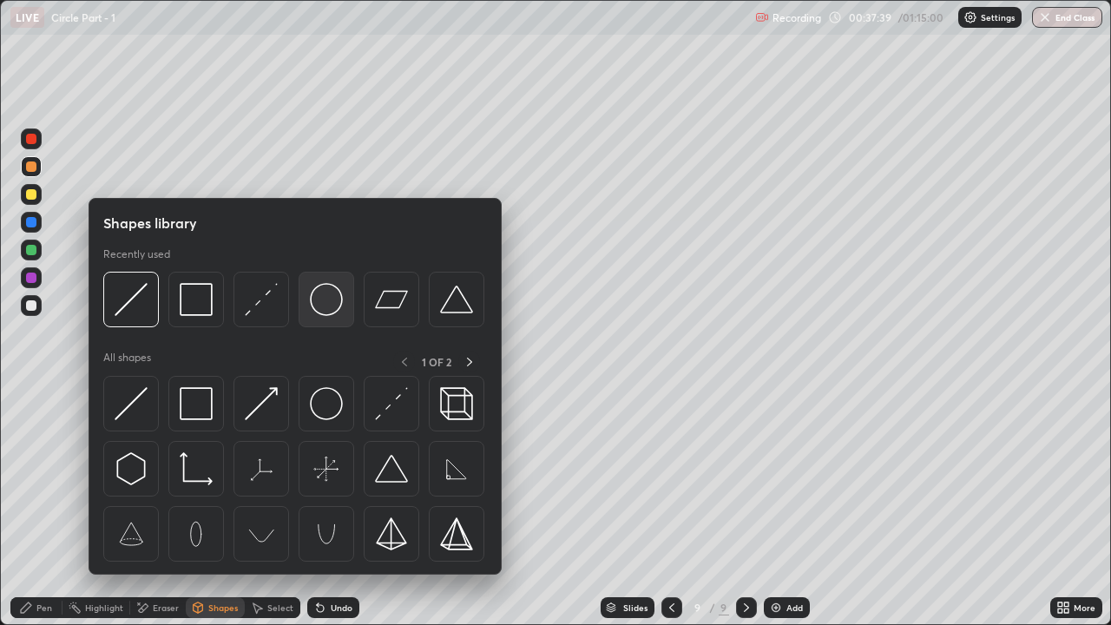
click at [323, 306] on img at bounding box center [326, 299] width 33 height 33
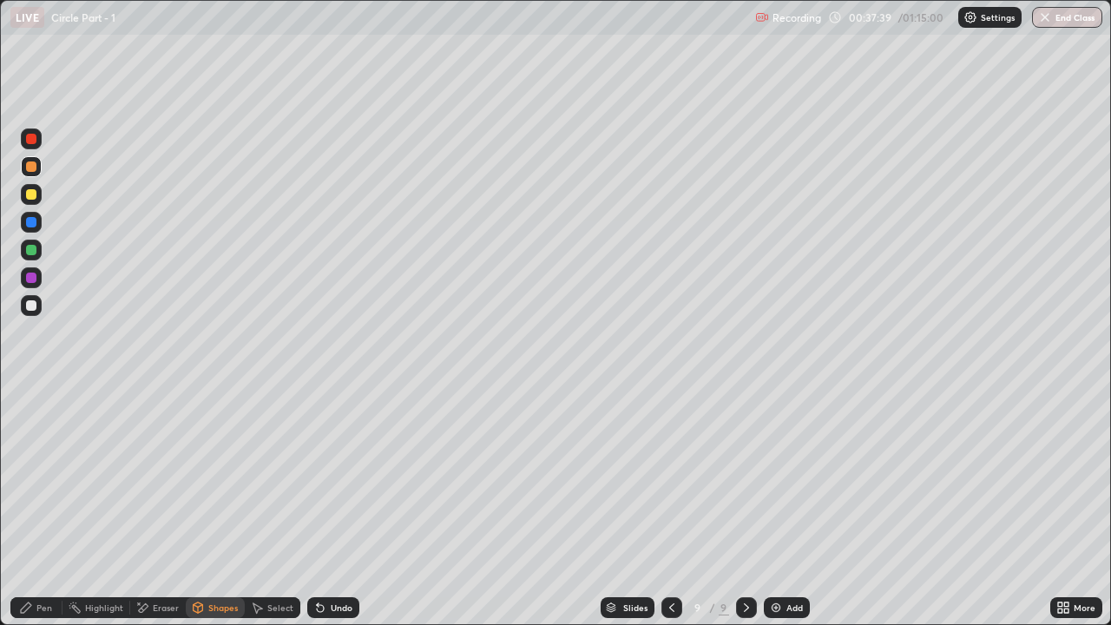
click at [30, 251] on div at bounding box center [31, 250] width 10 height 10
click at [38, 478] on div "Pen" at bounding box center [44, 608] width 16 height 9
click at [31, 307] on div at bounding box center [31, 305] width 10 height 10
click at [156, 478] on div "Eraser" at bounding box center [166, 608] width 26 height 9
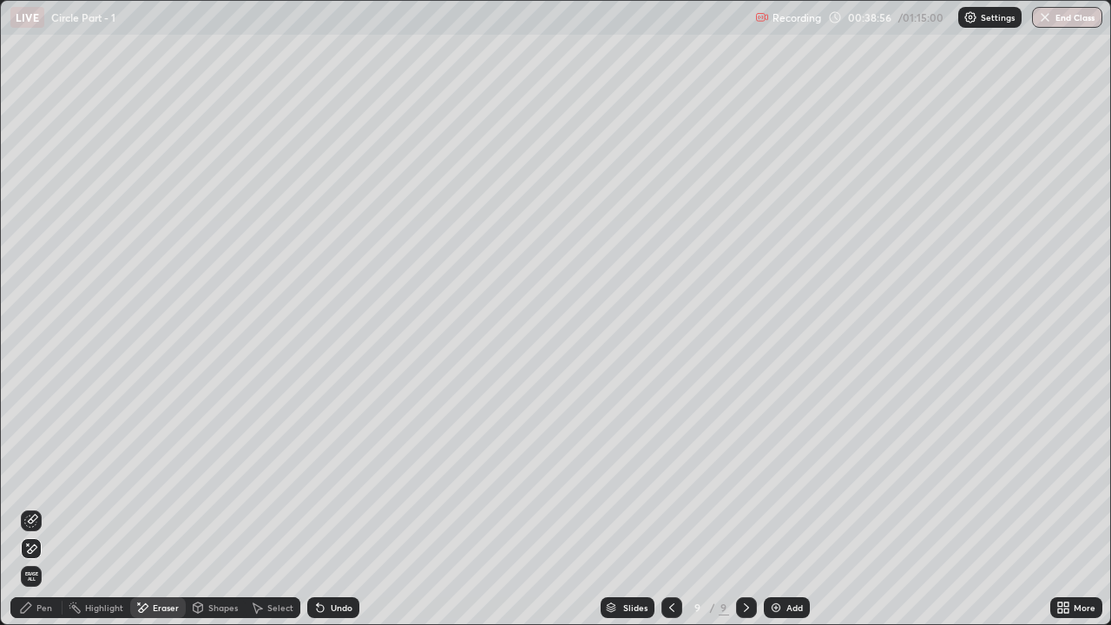
click at [28, 478] on icon at bounding box center [31, 521] width 14 height 14
click at [28, 478] on icon at bounding box center [26, 608] width 10 height 10
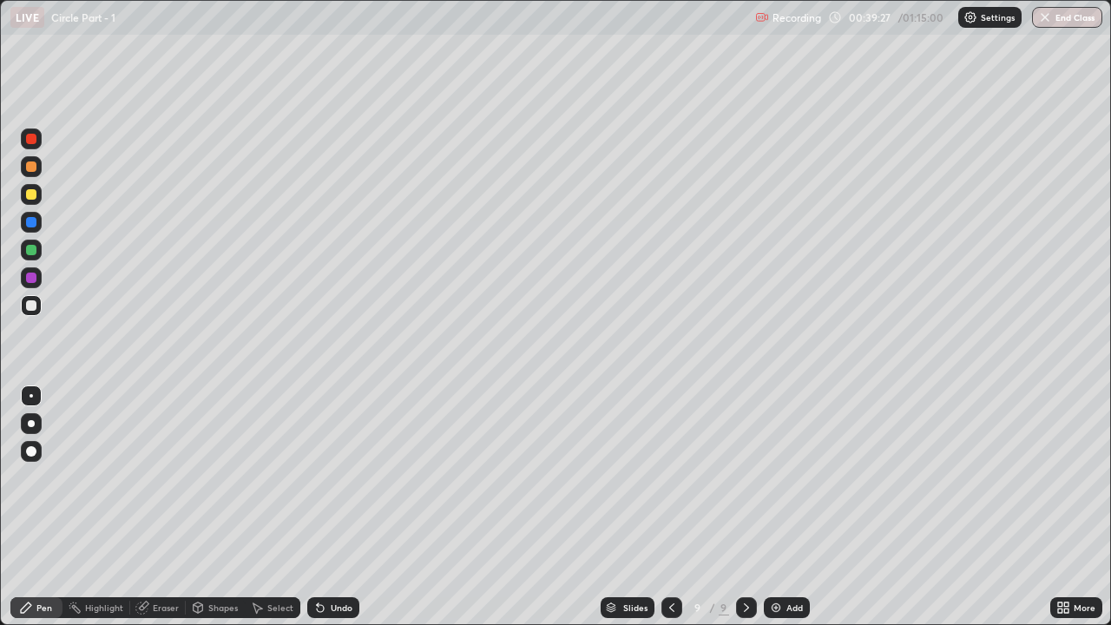
click at [33, 199] on div at bounding box center [31, 194] width 10 height 10
click at [162, 478] on div "Eraser" at bounding box center [158, 607] width 56 height 21
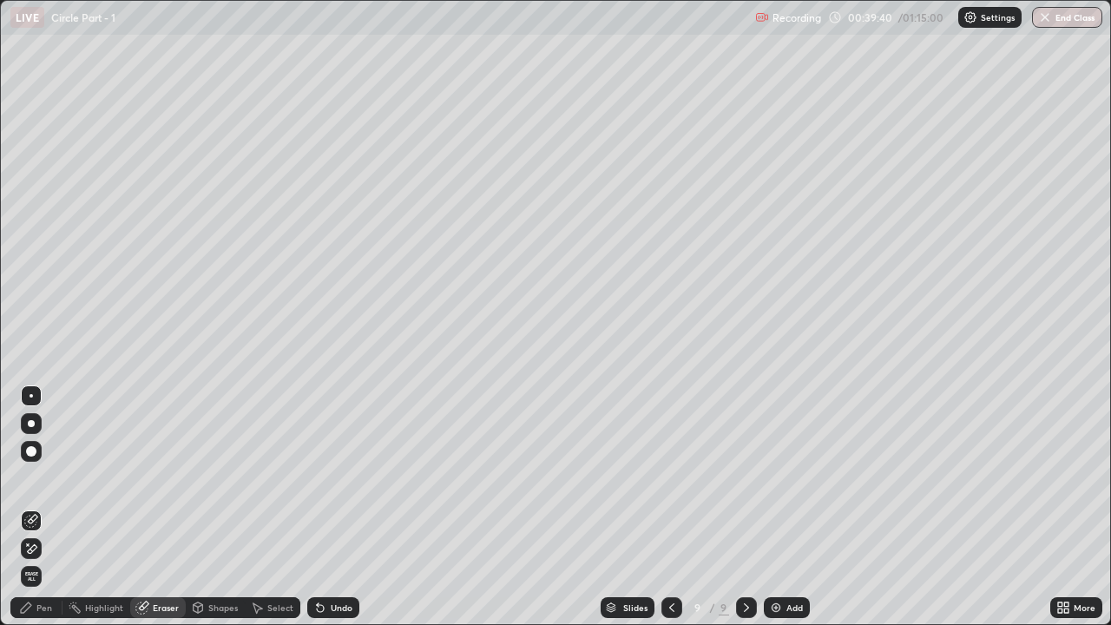
click at [33, 478] on icon at bounding box center [33, 519] width 10 height 9
click at [40, 478] on div "Pen" at bounding box center [44, 608] width 16 height 9
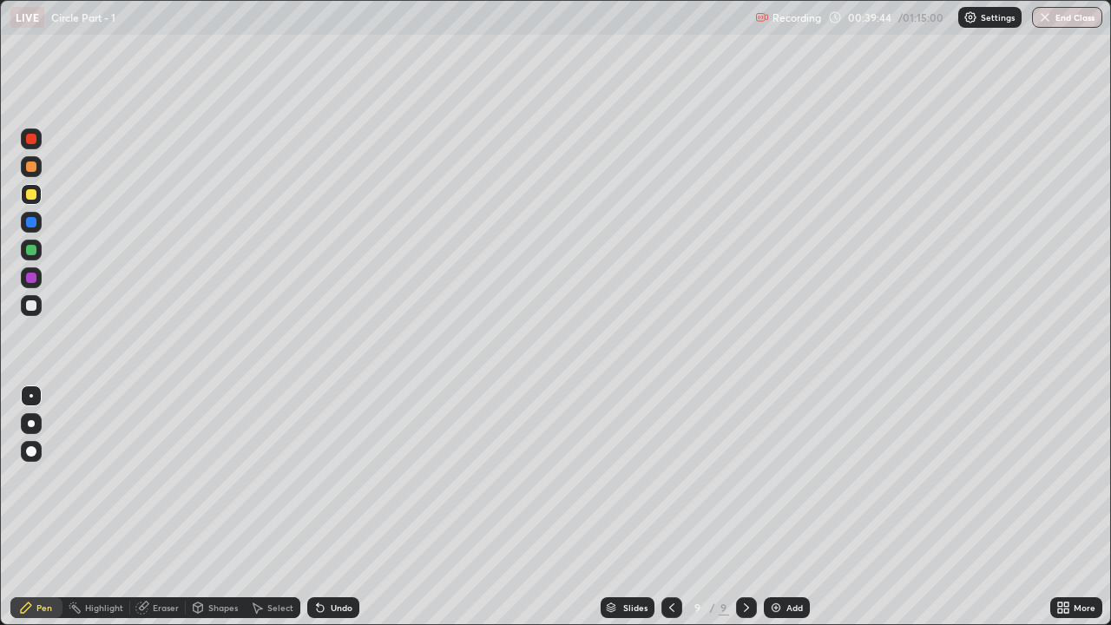
click at [333, 478] on div "Undo" at bounding box center [342, 608] width 22 height 9
click at [39, 309] on div at bounding box center [31, 305] width 21 height 21
click at [787, 478] on div "Add" at bounding box center [795, 608] width 16 height 9
click at [43, 478] on div "Pen" at bounding box center [36, 607] width 52 height 21
click at [213, 478] on div "Shapes" at bounding box center [223, 608] width 30 height 9
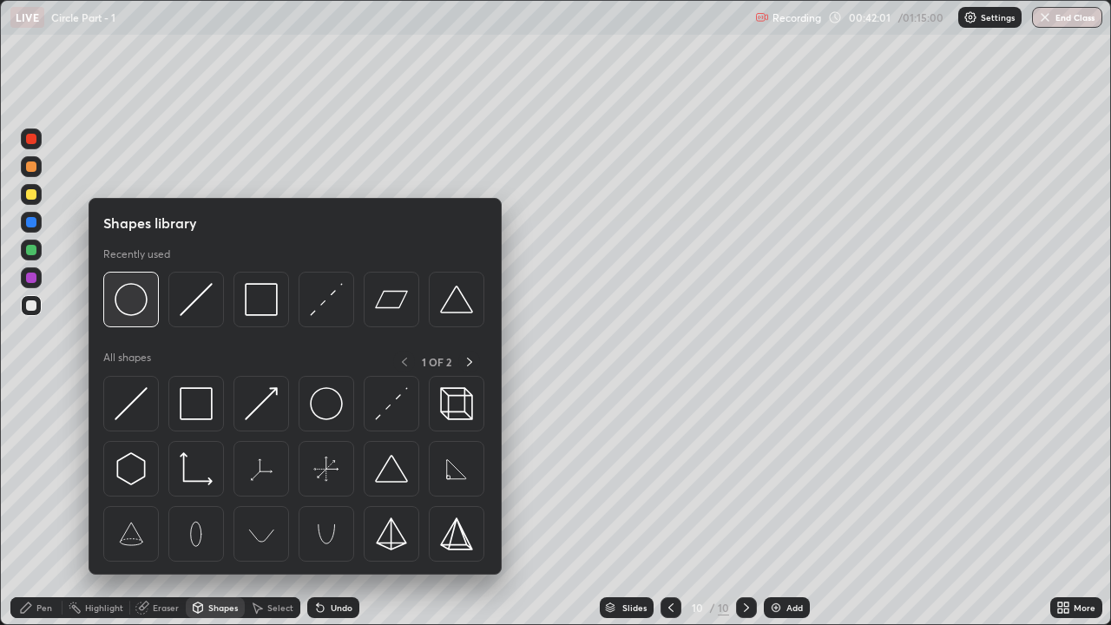
click at [138, 303] on img at bounding box center [131, 299] width 33 height 33
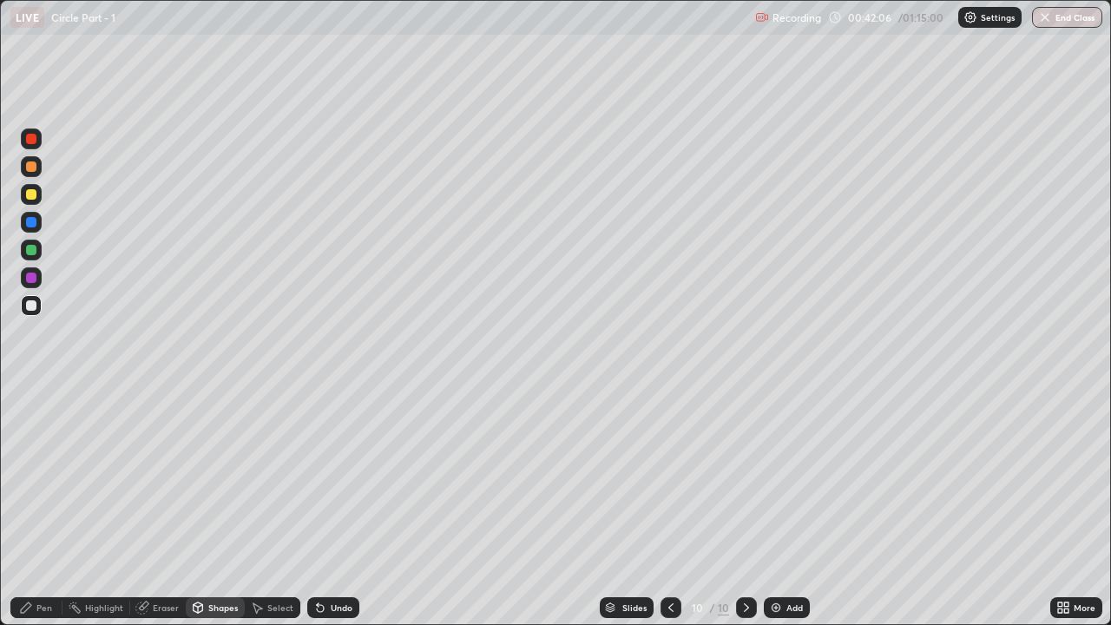
click at [40, 478] on div "Pen" at bounding box center [44, 608] width 16 height 9
click at [241, 478] on div "Shapes" at bounding box center [215, 607] width 59 height 21
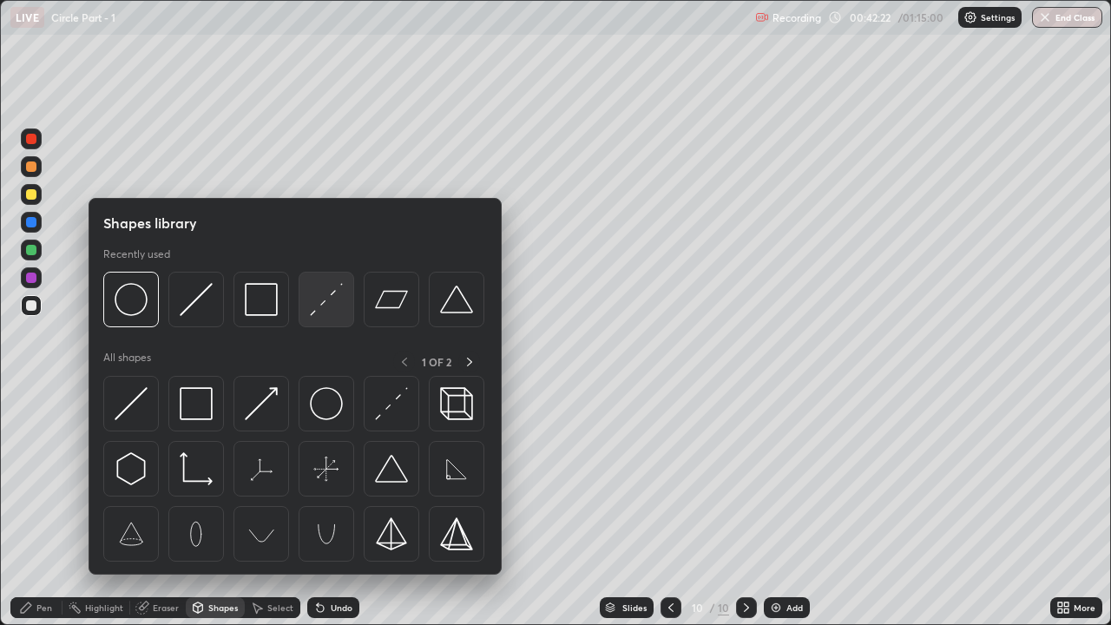
click at [319, 301] on img at bounding box center [326, 299] width 33 height 33
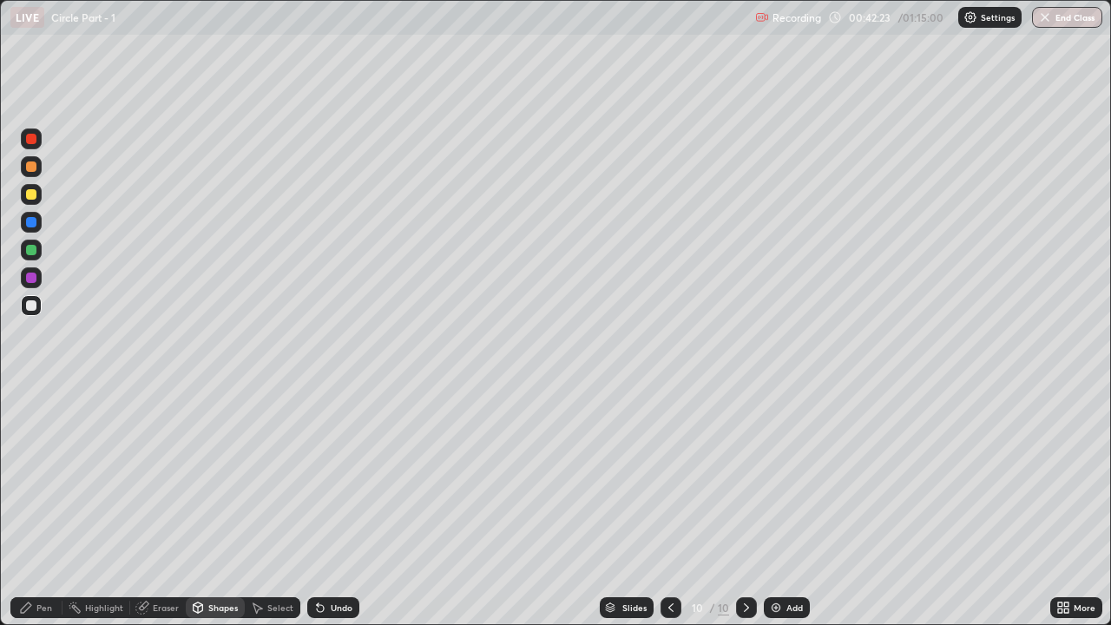
click at [37, 259] on div at bounding box center [31, 250] width 21 height 21
click at [45, 478] on div "Pen" at bounding box center [44, 608] width 16 height 9
click at [208, 478] on div "Shapes" at bounding box center [223, 608] width 30 height 9
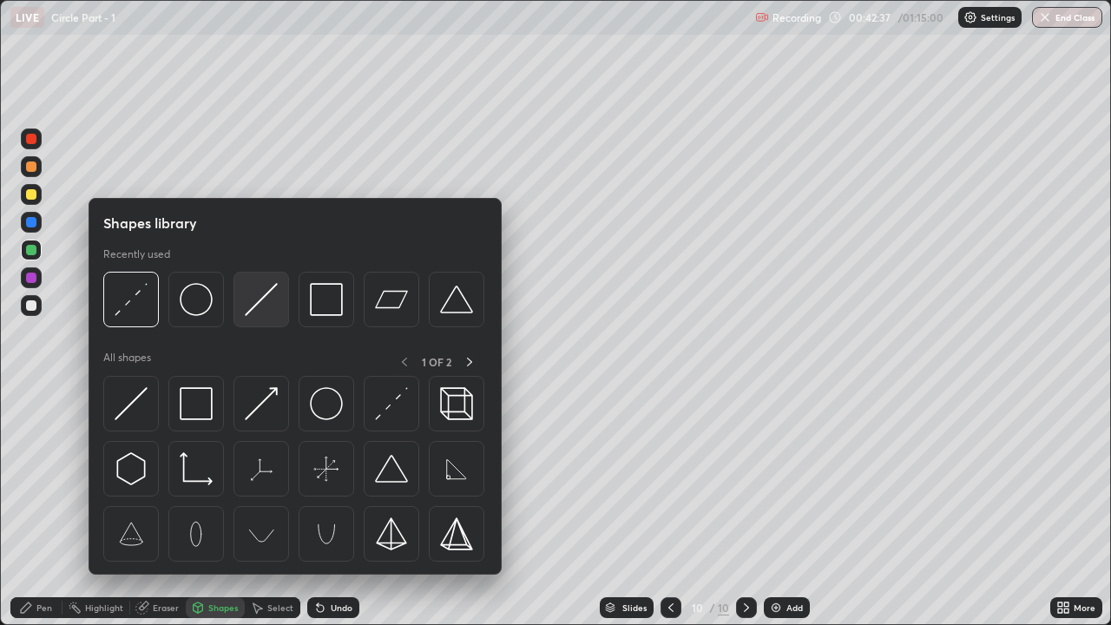
click at [265, 307] on img at bounding box center [261, 299] width 33 height 33
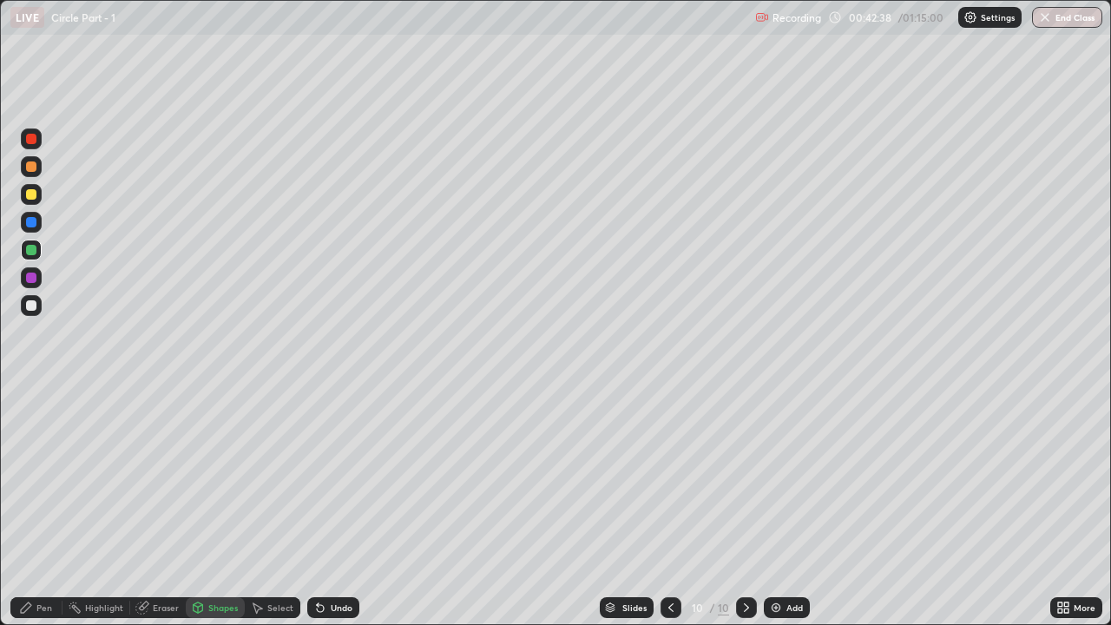
click at [40, 169] on div at bounding box center [31, 166] width 21 height 21
click at [53, 478] on div "Pen" at bounding box center [36, 607] width 52 height 21
click at [221, 478] on div "Shapes" at bounding box center [223, 608] width 30 height 9
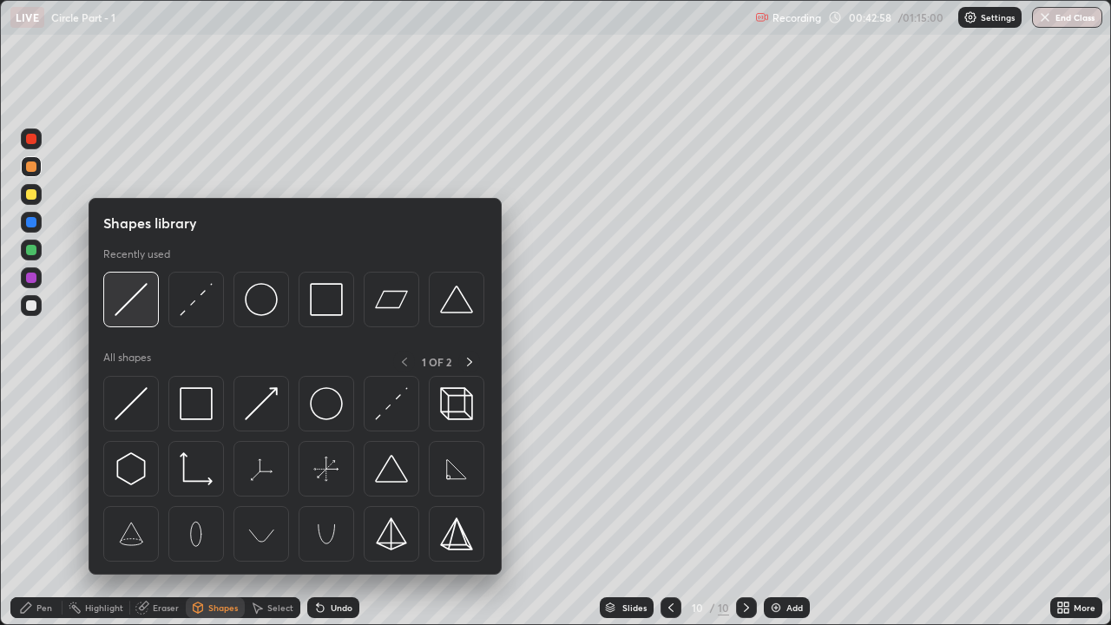
click at [131, 305] on img at bounding box center [131, 299] width 33 height 33
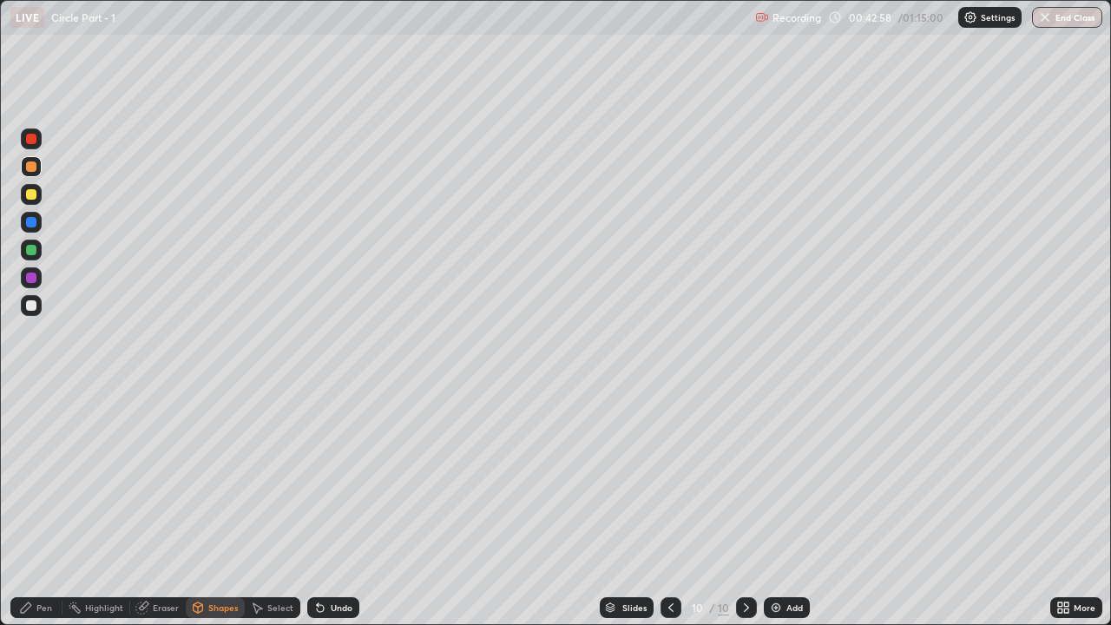
click at [40, 193] on div at bounding box center [31, 194] width 21 height 21
click at [19, 478] on icon at bounding box center [26, 608] width 14 height 14
click at [30, 307] on div at bounding box center [31, 305] width 10 height 10
click at [319, 478] on icon at bounding box center [320, 608] width 7 height 7
click at [338, 478] on div "Undo" at bounding box center [342, 608] width 22 height 9
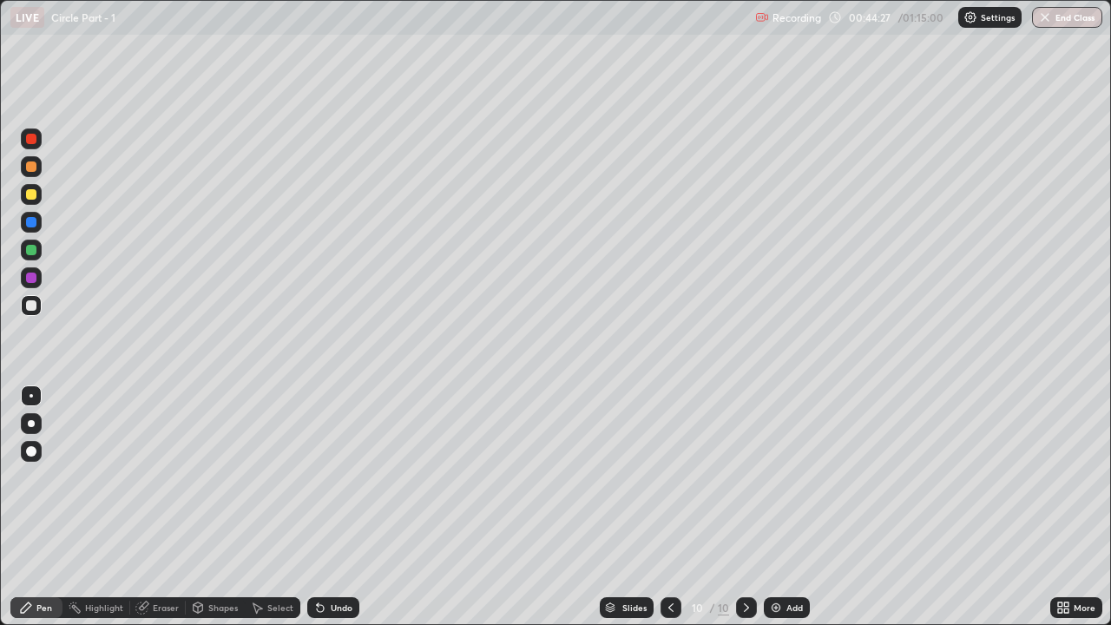
click at [318, 478] on icon at bounding box center [320, 608] width 7 height 7
click at [34, 197] on div at bounding box center [31, 194] width 10 height 10
click at [221, 478] on div "Shapes" at bounding box center [215, 607] width 59 height 21
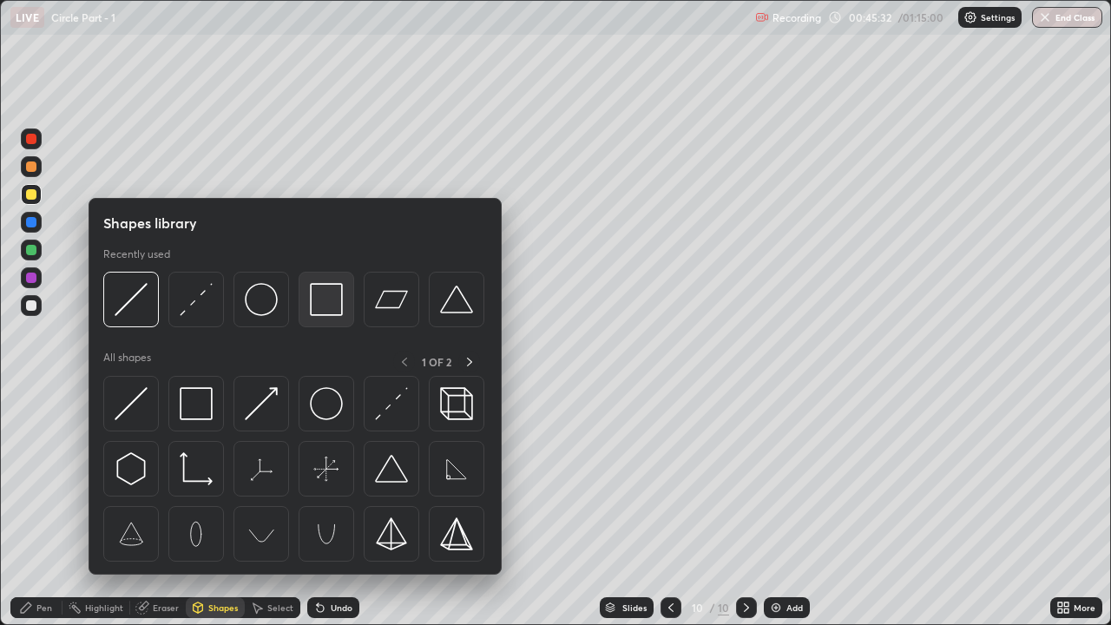
click at [313, 302] on img at bounding box center [326, 299] width 33 height 33
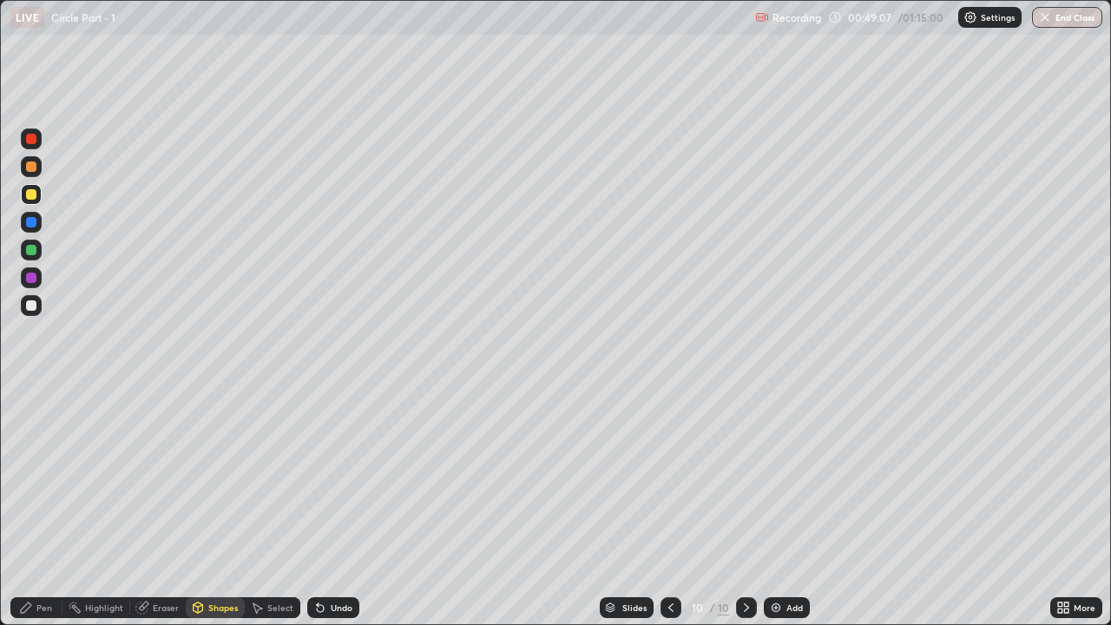
click at [782, 478] on div "Add" at bounding box center [787, 607] width 46 height 21
click at [30, 170] on div at bounding box center [31, 167] width 10 height 10
click at [322, 478] on icon at bounding box center [320, 608] width 14 height 14
click at [42, 478] on div "Pen" at bounding box center [36, 607] width 52 height 21
click at [28, 191] on div at bounding box center [31, 194] width 10 height 10
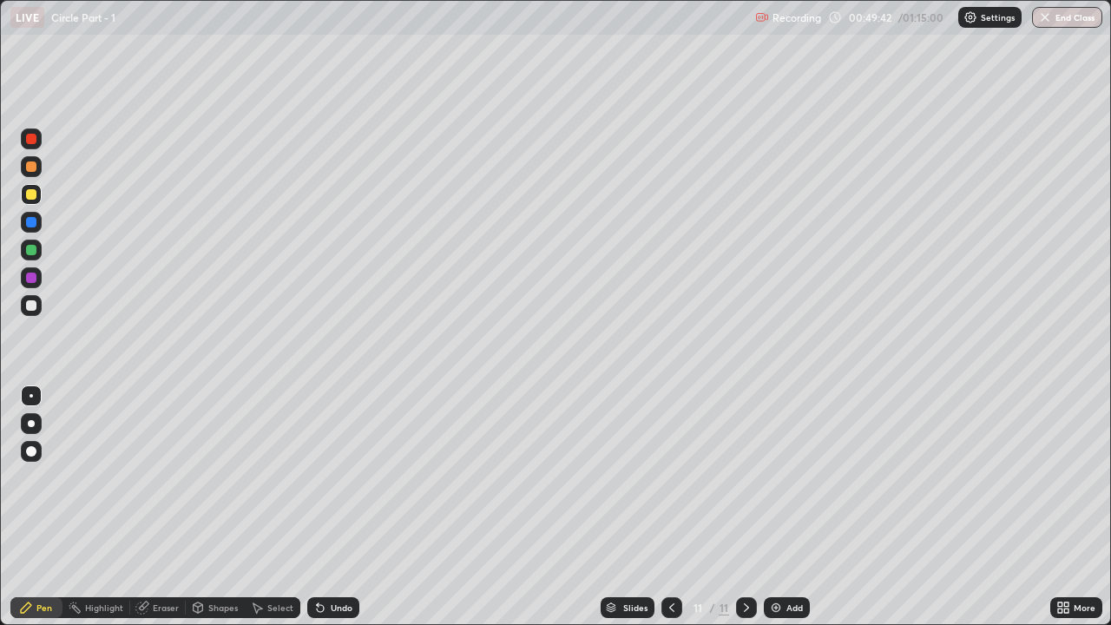
click at [28, 302] on div at bounding box center [31, 305] width 10 height 10
click at [214, 478] on div "Shapes" at bounding box center [215, 607] width 59 height 21
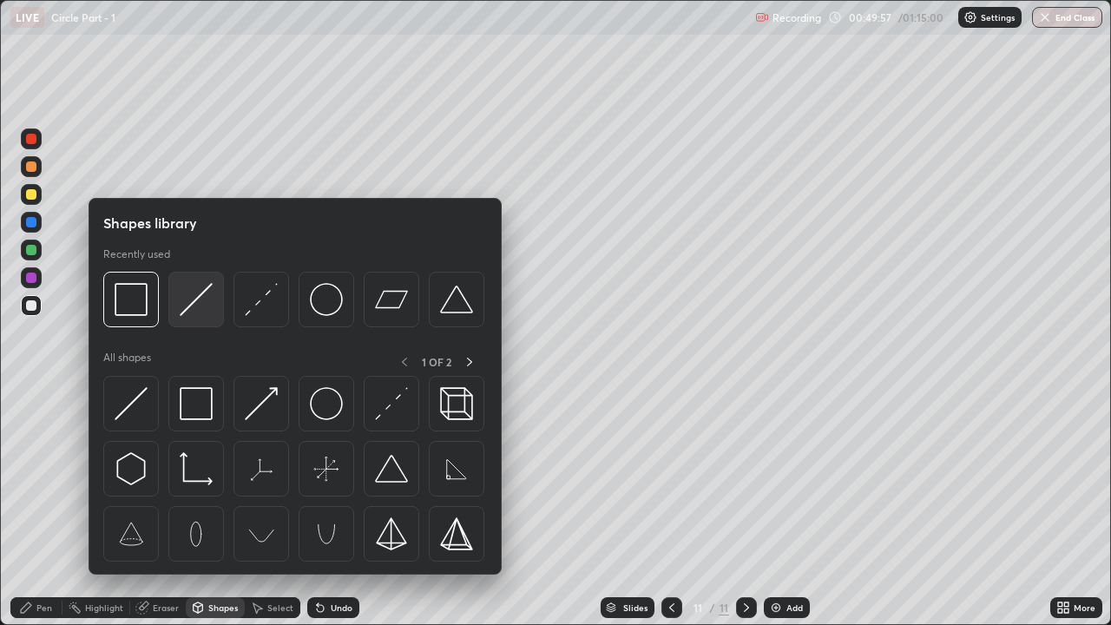
click at [186, 305] on img at bounding box center [196, 299] width 33 height 33
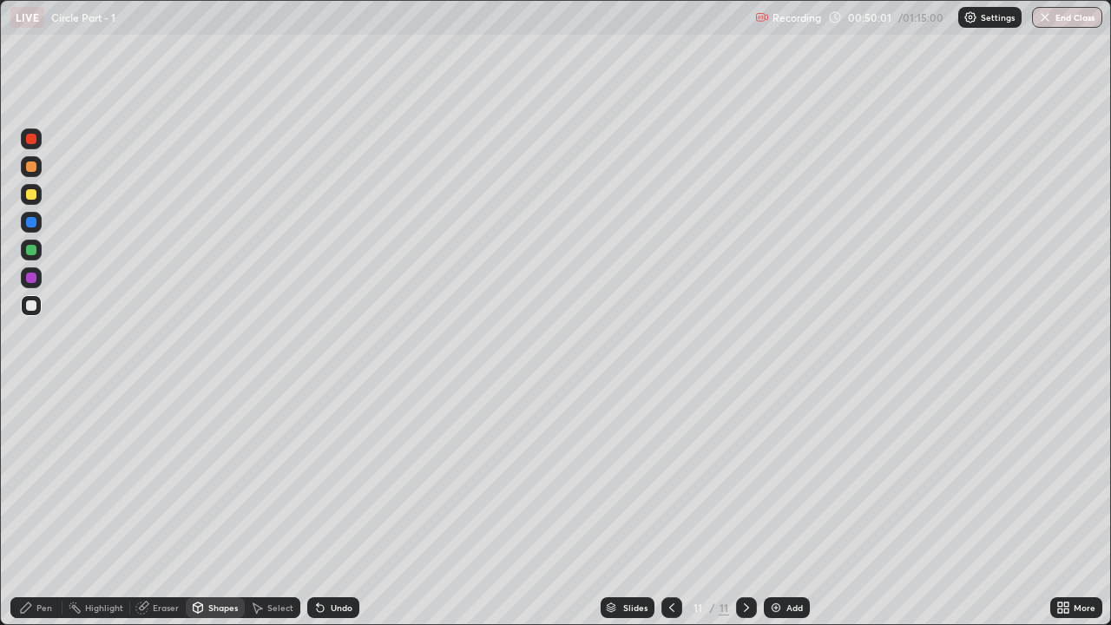
click at [317, 478] on icon at bounding box center [320, 608] width 7 height 7
click at [32, 478] on icon at bounding box center [26, 608] width 14 height 14
click at [317, 478] on icon at bounding box center [318, 605] width 2 height 2
click at [316, 478] on icon at bounding box center [320, 608] width 14 height 14
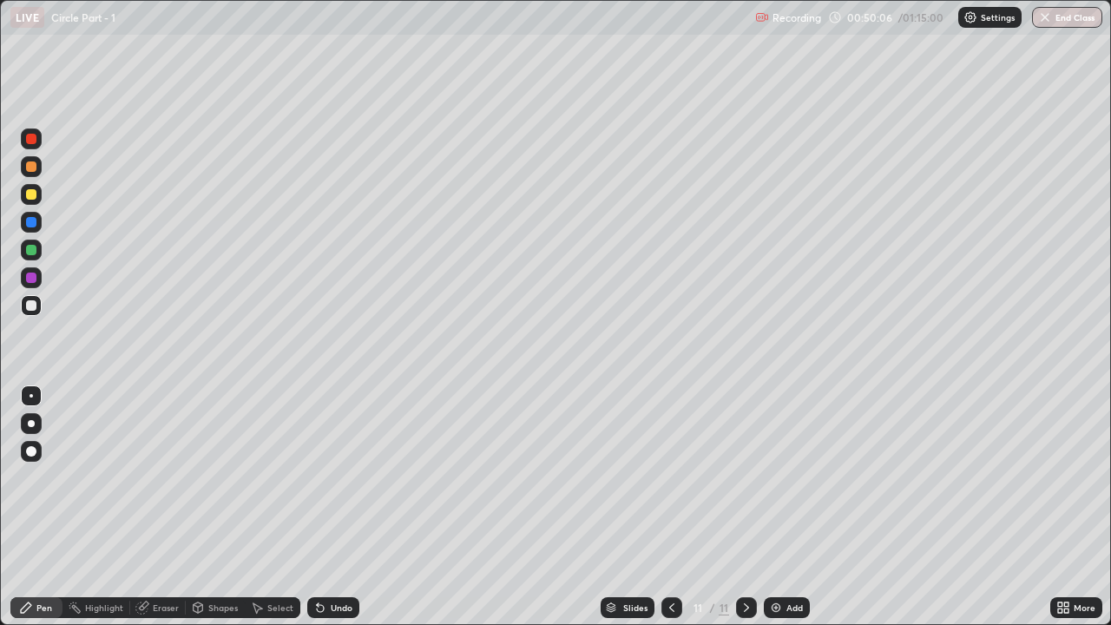
click at [316, 478] on icon at bounding box center [320, 608] width 14 height 14
click at [317, 478] on div "Undo" at bounding box center [329, 607] width 59 height 35
click at [36, 251] on div at bounding box center [31, 250] width 10 height 10
click at [228, 478] on div "Shapes" at bounding box center [215, 607] width 59 height 21
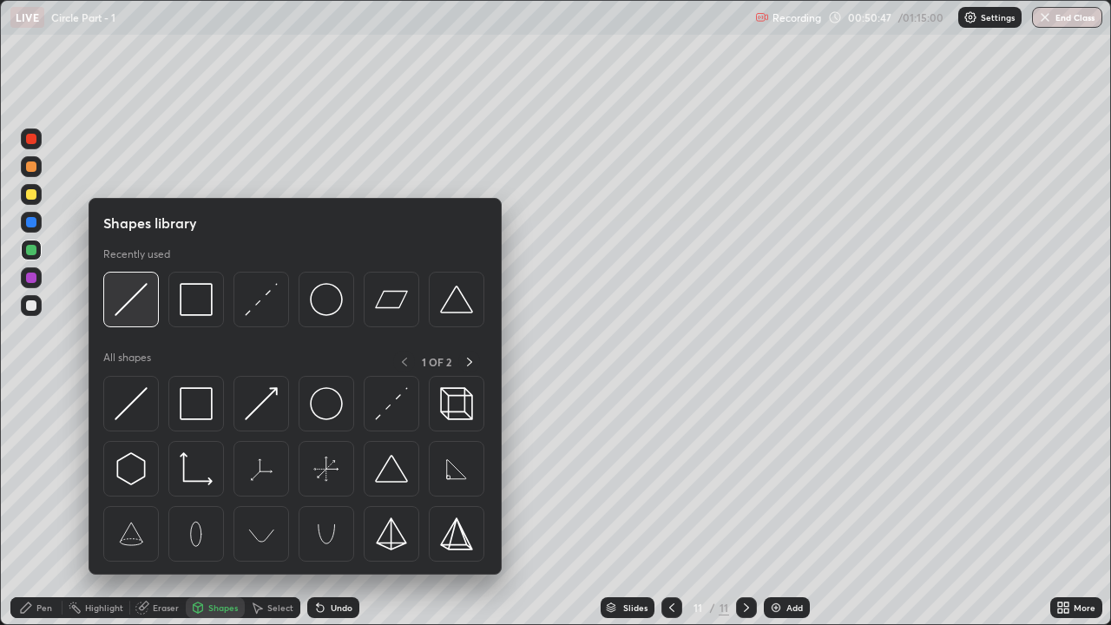
click at [141, 311] on img at bounding box center [131, 299] width 33 height 33
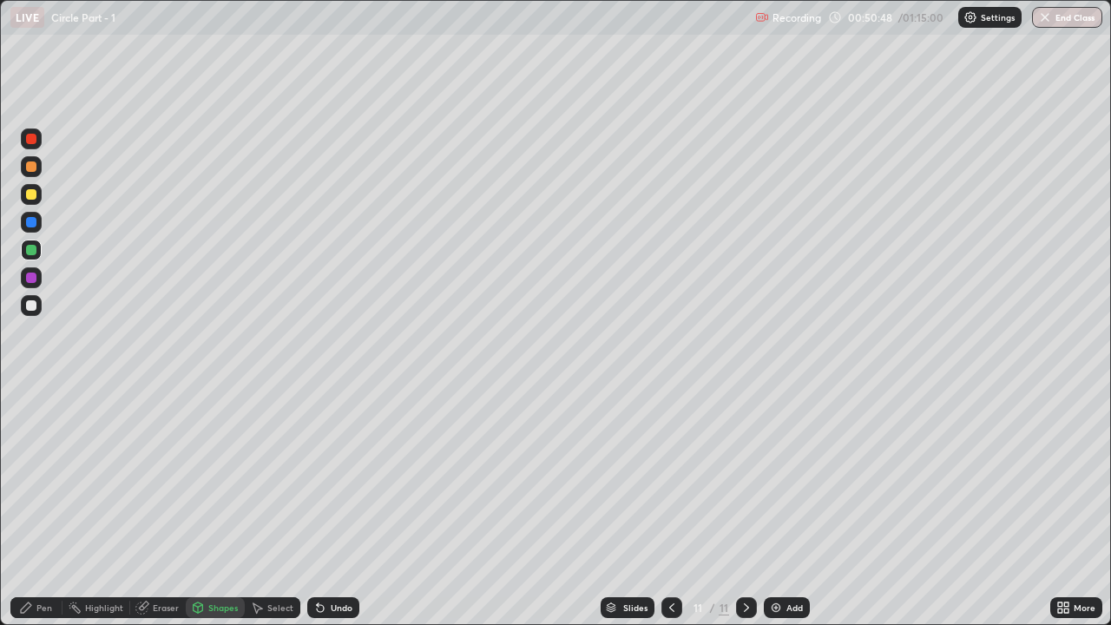
click at [35, 174] on div at bounding box center [31, 166] width 21 height 21
click at [38, 478] on div "Pen" at bounding box center [44, 608] width 16 height 9
click at [229, 478] on div "Shapes" at bounding box center [223, 608] width 30 height 9
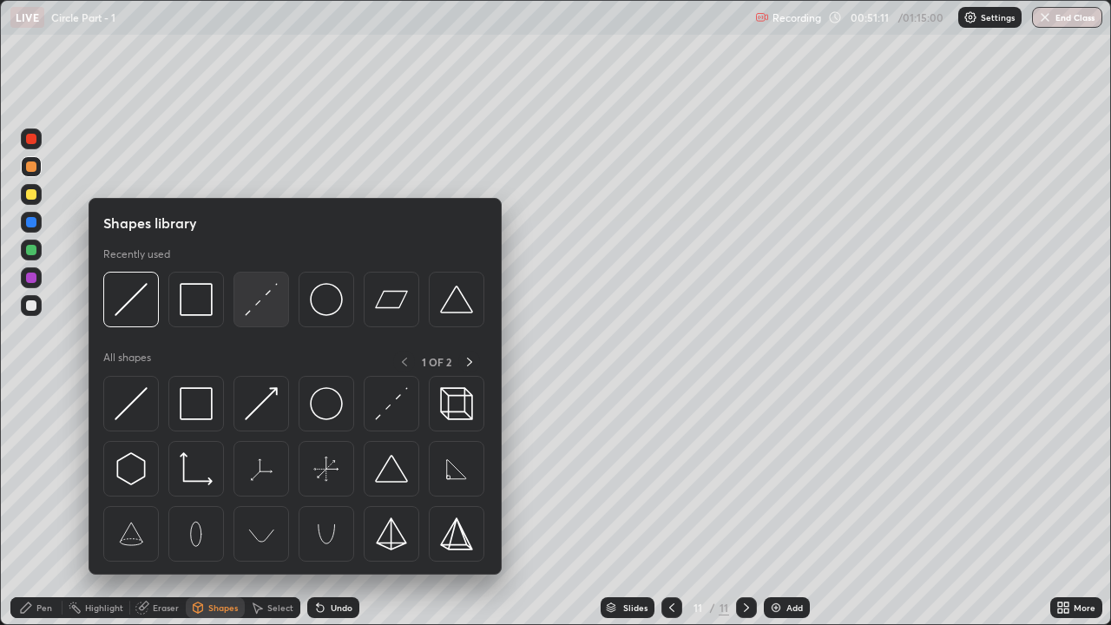
click at [259, 302] on img at bounding box center [261, 299] width 33 height 33
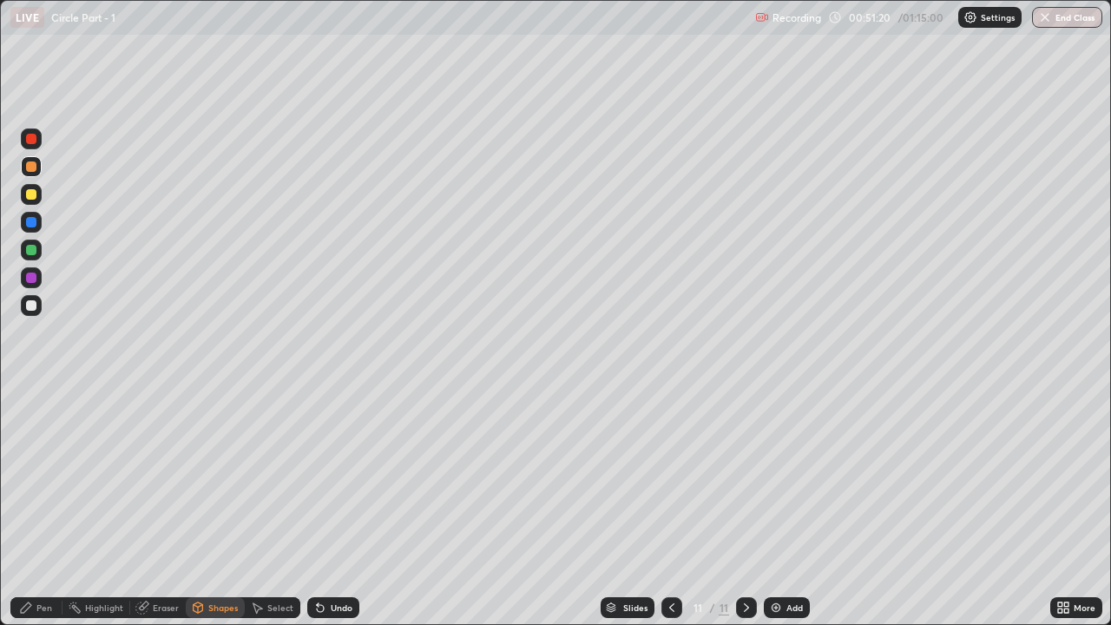
click at [36, 305] on div at bounding box center [31, 305] width 10 height 10
click at [150, 478] on div "Eraser" at bounding box center [158, 607] width 56 height 21
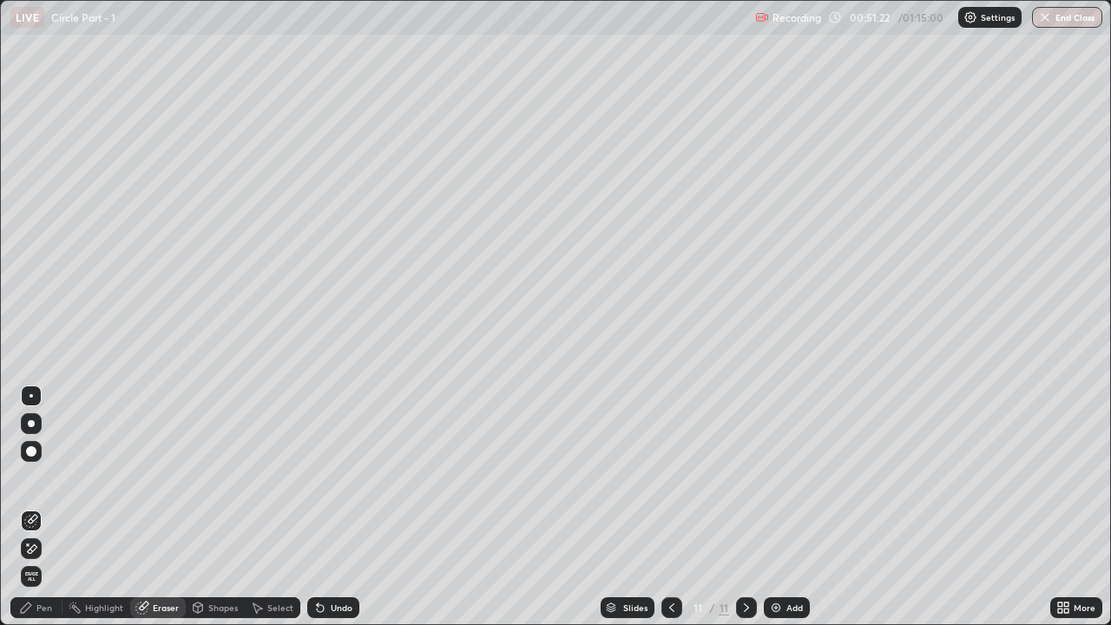
click at [35, 478] on icon at bounding box center [33, 548] width 10 height 9
click at [21, 478] on icon at bounding box center [26, 608] width 14 height 14
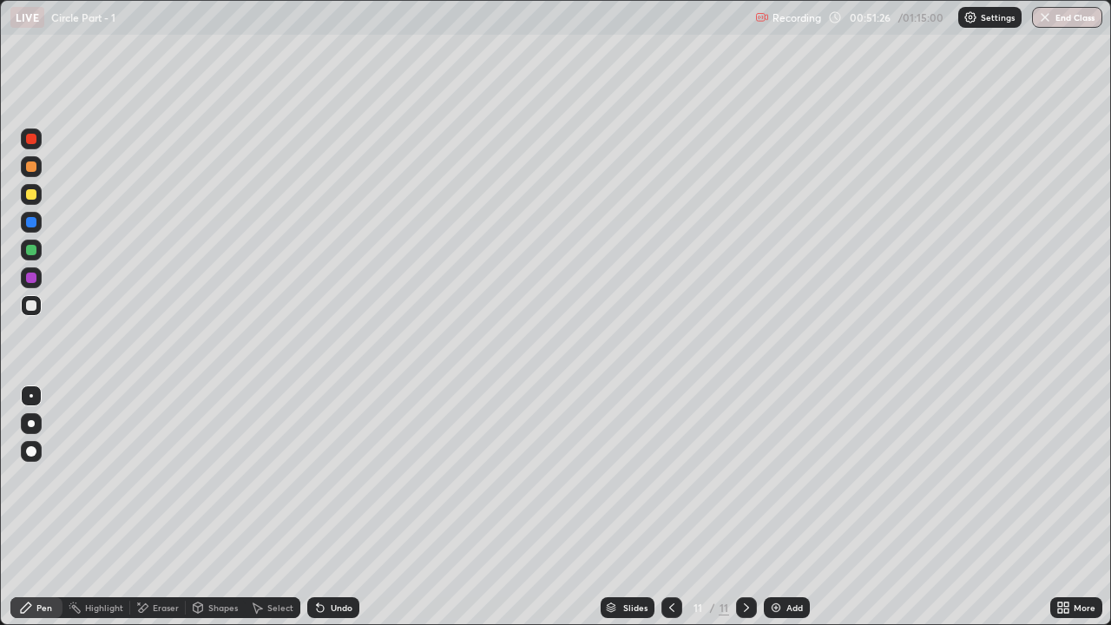
click at [30, 300] on div at bounding box center [31, 305] width 10 height 10
click at [31, 138] on div at bounding box center [31, 139] width 10 height 10
click at [28, 303] on div at bounding box center [31, 305] width 10 height 10
click at [153, 478] on div "Eraser" at bounding box center [166, 608] width 26 height 9
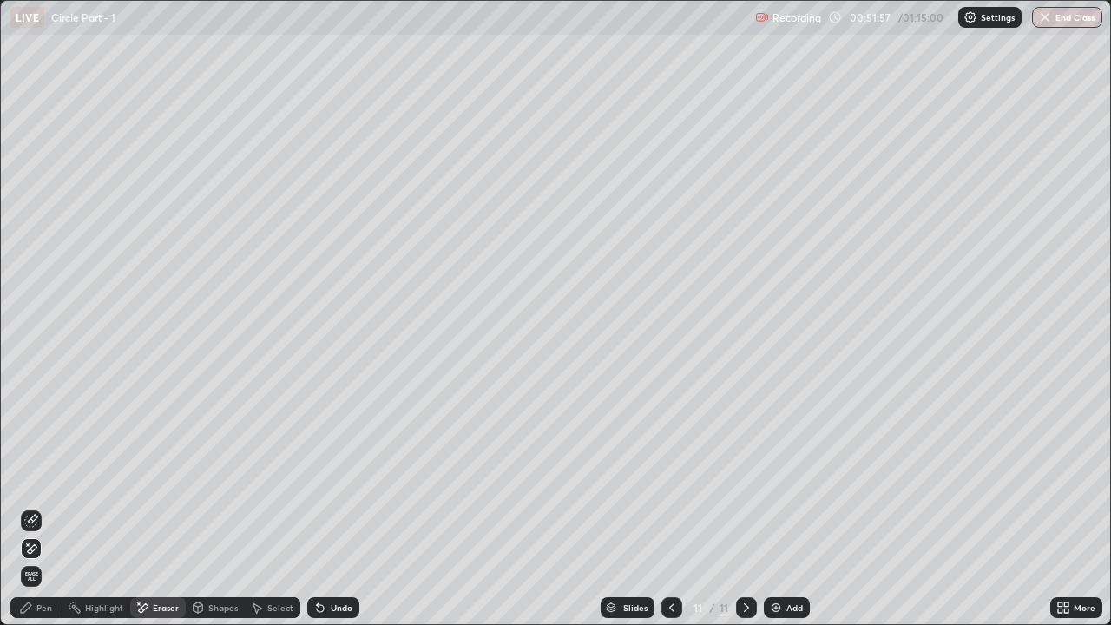
click at [28, 478] on icon at bounding box center [26, 608] width 14 height 14
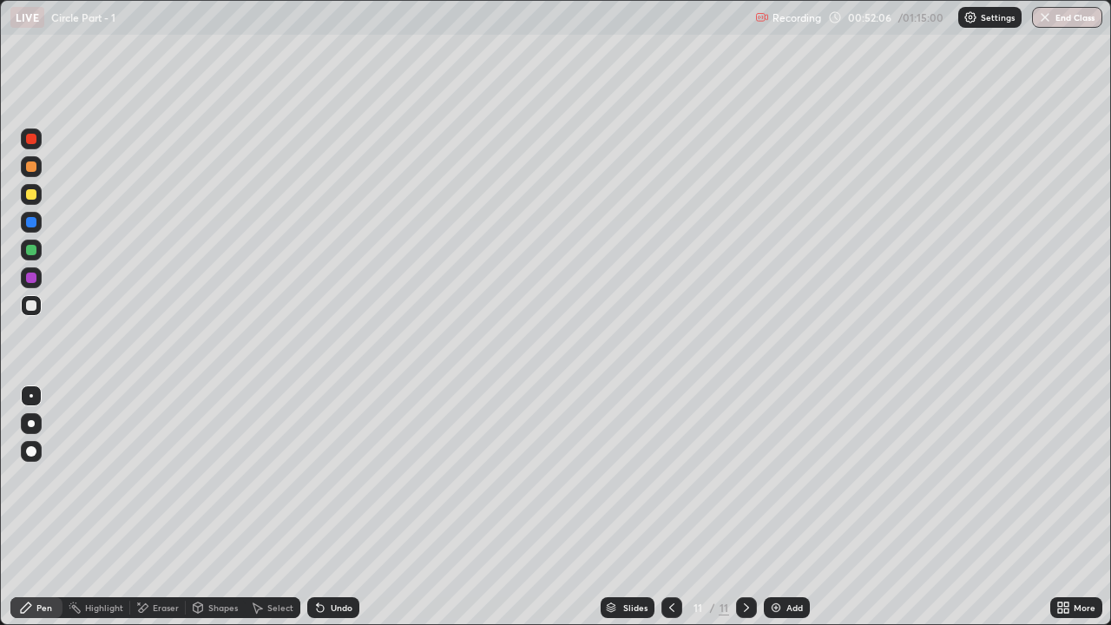
click at [331, 478] on div "Undo" at bounding box center [342, 608] width 22 height 9
click at [325, 478] on icon at bounding box center [320, 608] width 14 height 14
click at [326, 478] on div "Undo" at bounding box center [333, 607] width 52 height 21
click at [331, 478] on div "Undo" at bounding box center [342, 608] width 22 height 9
click at [313, 478] on icon at bounding box center [320, 608] width 14 height 14
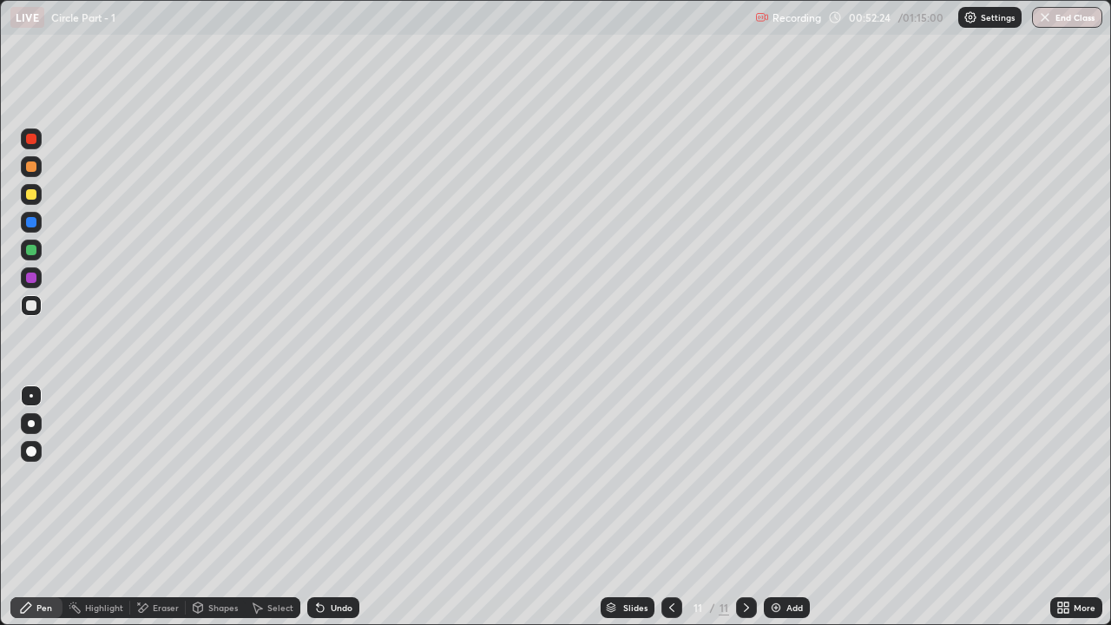
click at [31, 304] on div at bounding box center [31, 305] width 10 height 10
click at [29, 138] on div at bounding box center [31, 139] width 10 height 10
click at [343, 478] on div "Undo" at bounding box center [342, 608] width 22 height 9
click at [38, 307] on div at bounding box center [31, 305] width 21 height 21
click at [30, 455] on div at bounding box center [31, 451] width 10 height 10
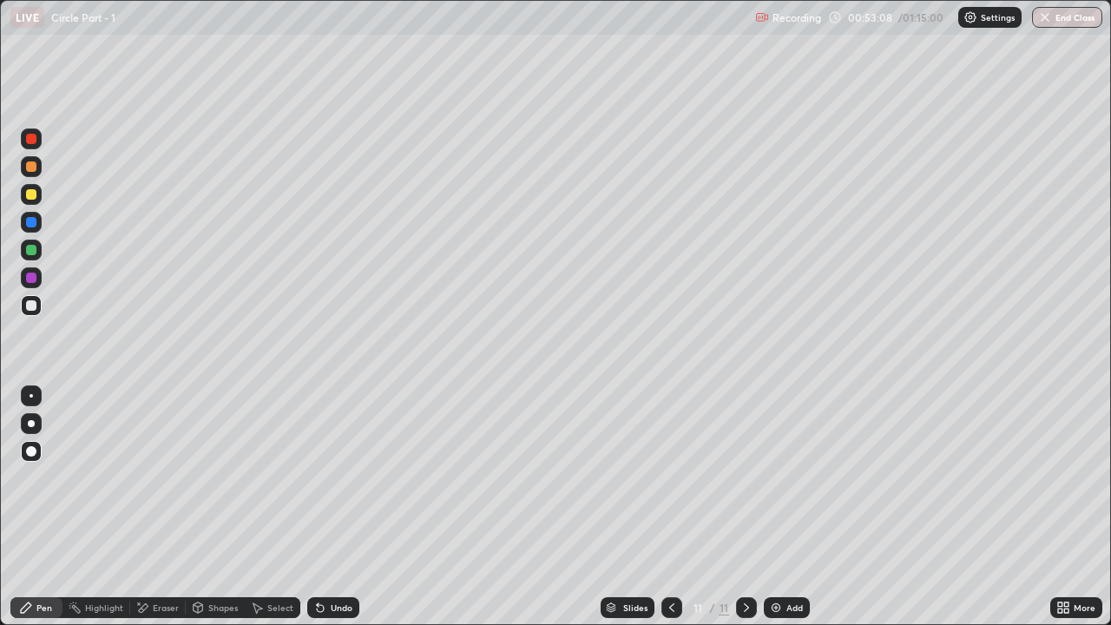
click at [41, 478] on div "Pen" at bounding box center [44, 608] width 16 height 9
click at [39, 393] on div at bounding box center [31, 396] width 21 height 21
click at [159, 478] on div "Eraser" at bounding box center [166, 608] width 26 height 9
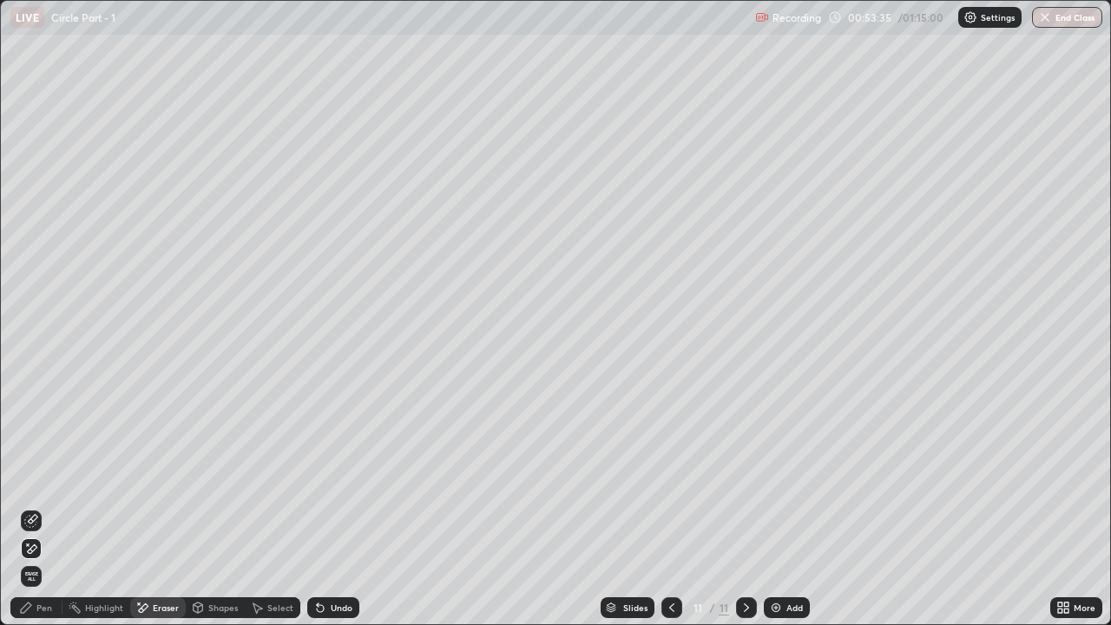
click at [30, 478] on icon at bounding box center [26, 608] width 10 height 10
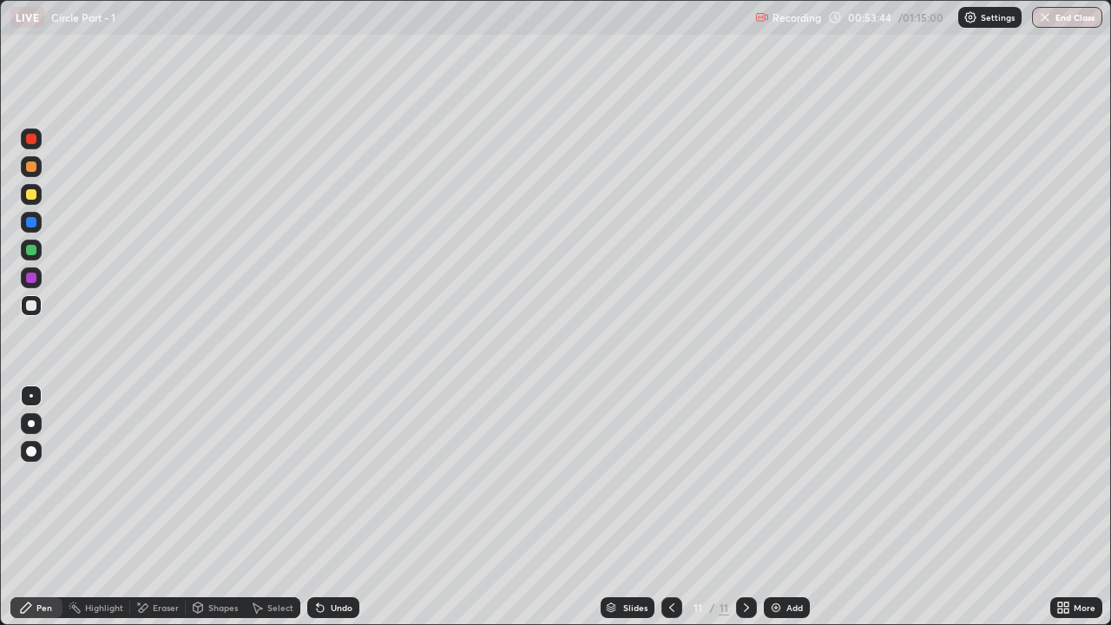
click at [333, 478] on div "Undo" at bounding box center [333, 607] width 52 height 21
click at [326, 478] on div "Undo" at bounding box center [333, 607] width 52 height 21
click at [332, 478] on div "Undo" at bounding box center [342, 608] width 22 height 9
click at [331, 478] on div "Undo" at bounding box center [342, 608] width 22 height 9
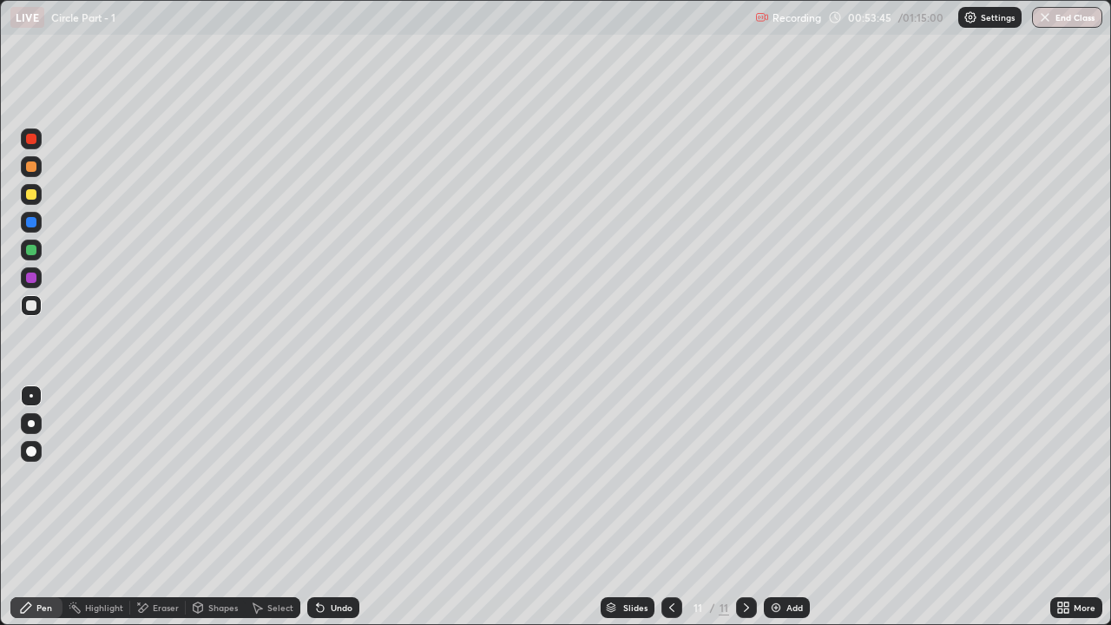
click at [320, 478] on icon at bounding box center [320, 608] width 7 height 7
click at [319, 478] on icon at bounding box center [320, 608] width 7 height 7
click at [326, 478] on div "Undo" at bounding box center [333, 607] width 52 height 21
click at [333, 478] on div "Undo" at bounding box center [342, 608] width 22 height 9
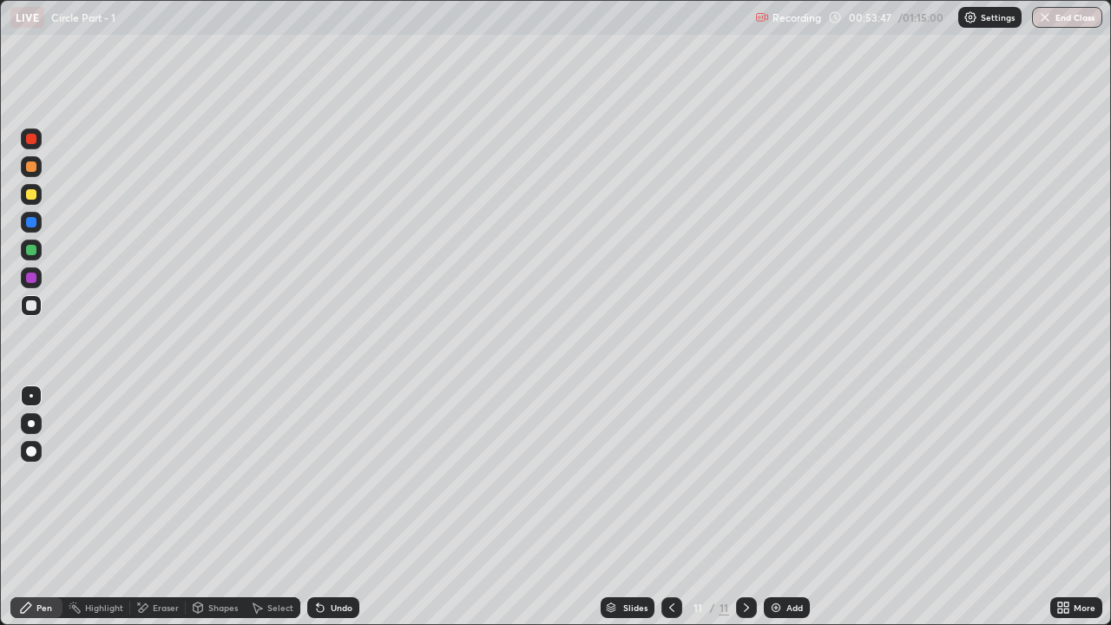
click at [335, 478] on div "Undo" at bounding box center [342, 608] width 22 height 9
click at [333, 478] on div "Undo" at bounding box center [342, 608] width 22 height 9
click at [331, 478] on div "Undo" at bounding box center [342, 608] width 22 height 9
click at [320, 478] on icon at bounding box center [320, 608] width 7 height 7
click at [318, 478] on icon at bounding box center [320, 608] width 7 height 7
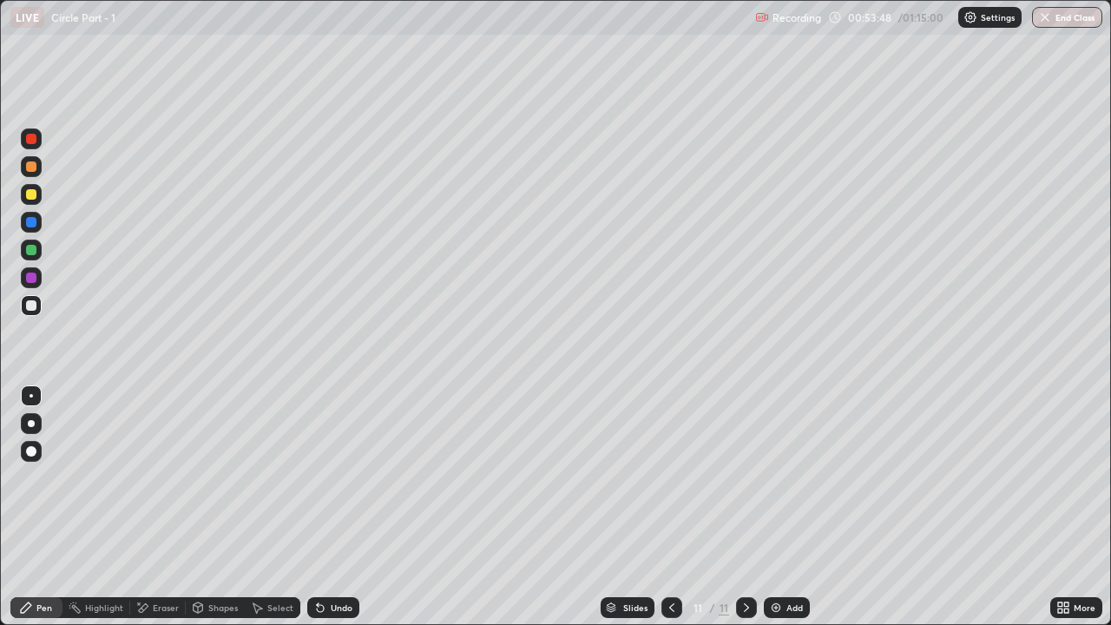
click at [320, 478] on icon at bounding box center [320, 608] width 7 height 7
click at [163, 478] on div "Eraser" at bounding box center [166, 608] width 26 height 9
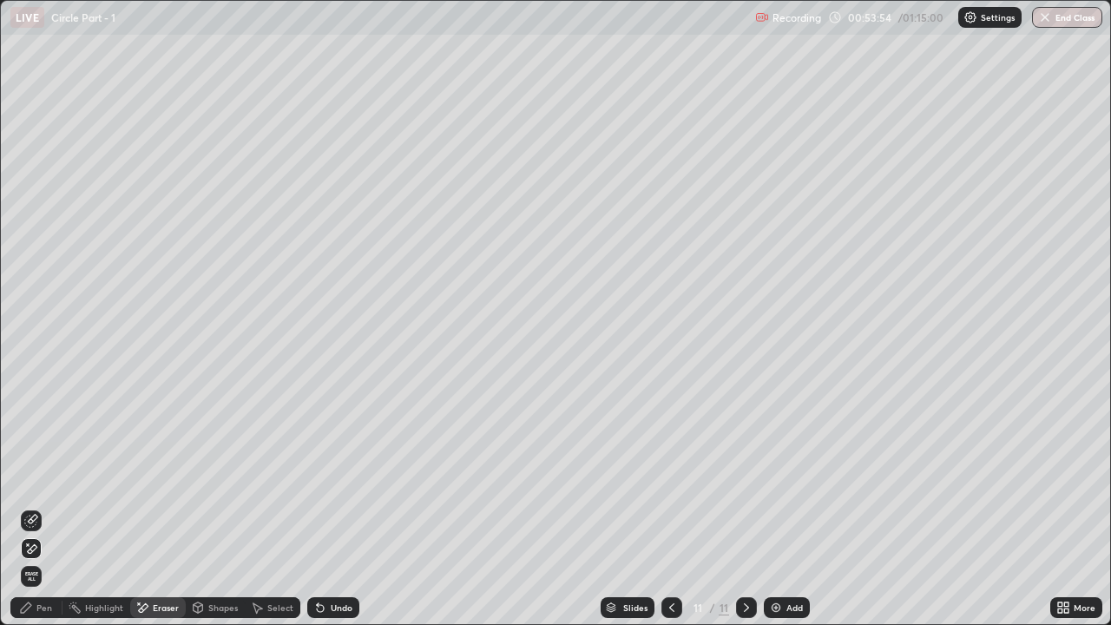
click at [27, 478] on div "Pen" at bounding box center [36, 607] width 52 height 21
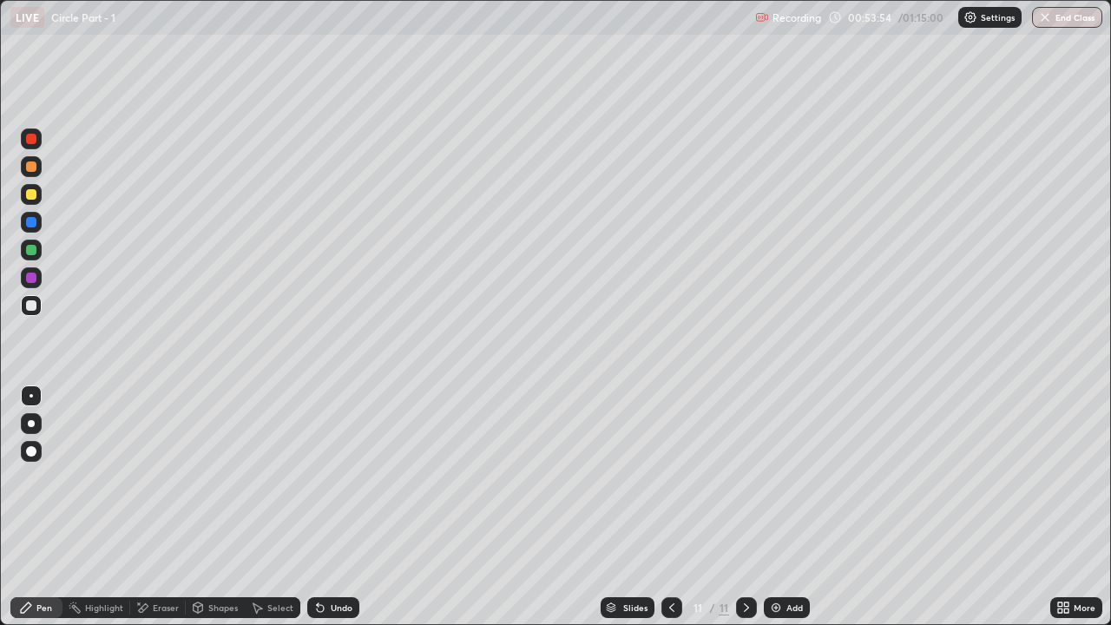
click at [37, 279] on div at bounding box center [31, 277] width 21 height 21
click at [36, 478] on div "Pen" at bounding box center [36, 607] width 52 height 21
click at [33, 309] on div at bounding box center [31, 305] width 10 height 10
click at [789, 478] on div "Add" at bounding box center [795, 608] width 16 height 9
click at [32, 167] on div at bounding box center [31, 167] width 10 height 10
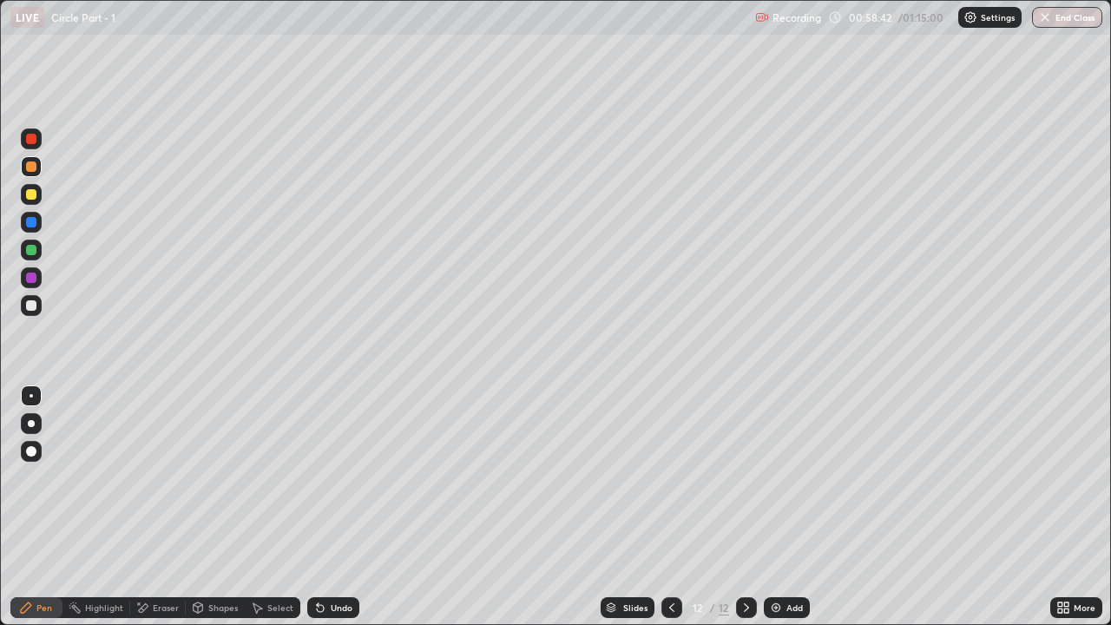
click at [31, 306] on div at bounding box center [31, 305] width 10 height 10
click at [30, 191] on div at bounding box center [31, 194] width 10 height 10
click at [31, 303] on div at bounding box center [31, 305] width 10 height 10
click at [325, 478] on div "Undo" at bounding box center [333, 607] width 52 height 21
click at [36, 195] on div at bounding box center [31, 194] width 10 height 10
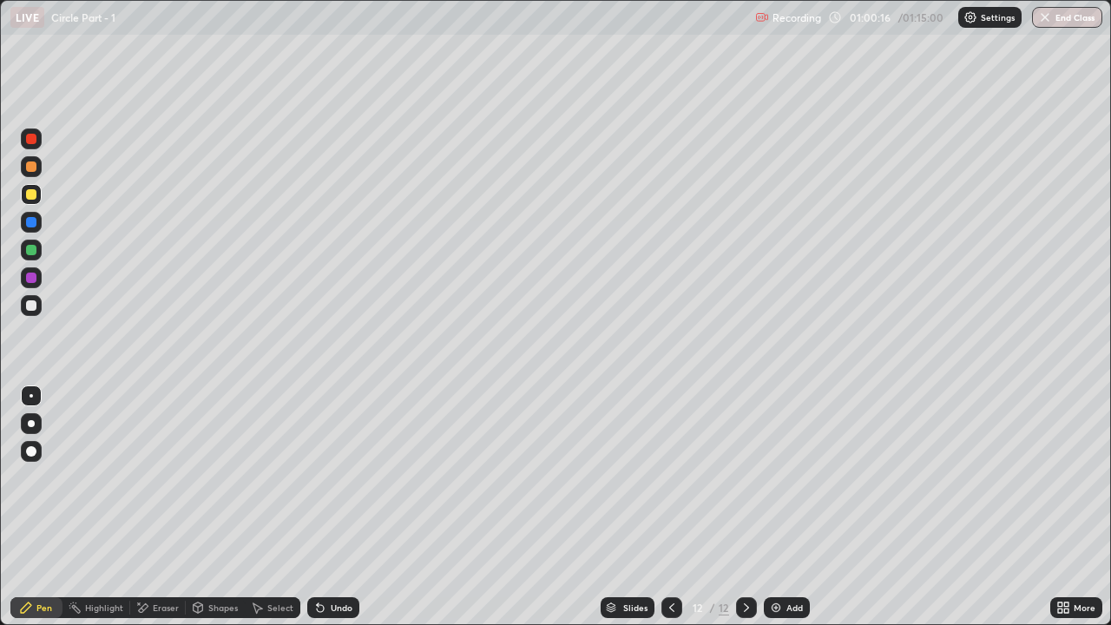
click at [35, 309] on div at bounding box center [31, 305] width 10 height 10
click at [319, 478] on icon at bounding box center [320, 608] width 14 height 14
click at [317, 478] on icon at bounding box center [320, 608] width 7 height 7
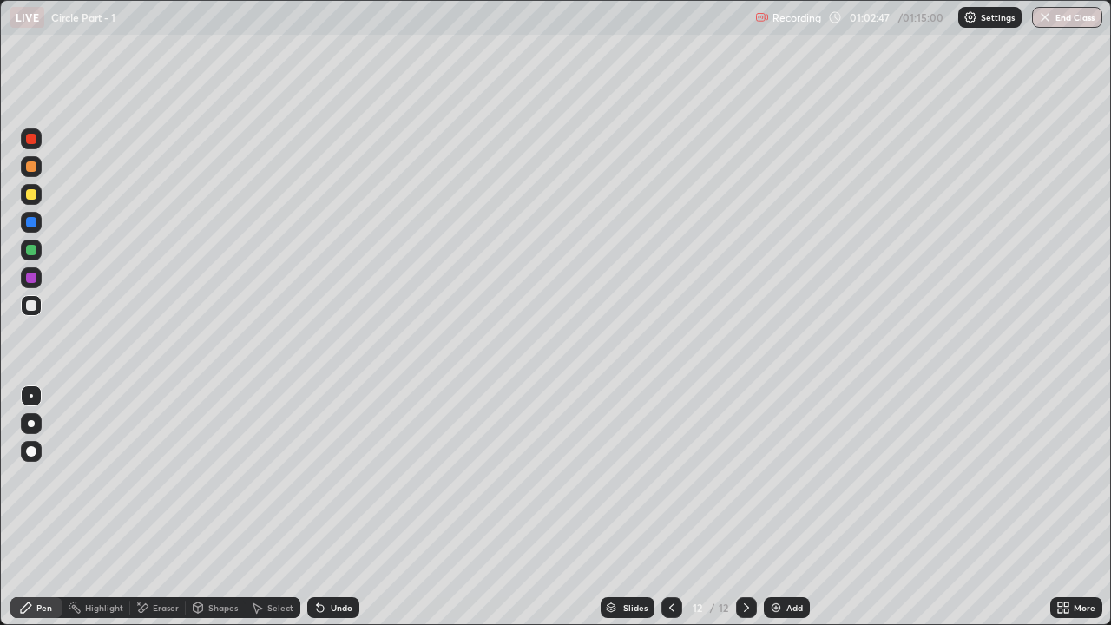
click at [786, 478] on div "Add" at bounding box center [787, 607] width 46 height 21
click at [32, 165] on div at bounding box center [31, 167] width 10 height 10
click at [325, 478] on div "Undo" at bounding box center [333, 607] width 52 height 21
click at [26, 195] on div at bounding box center [31, 194] width 10 height 10
click at [37, 244] on div at bounding box center [31, 250] width 21 height 21
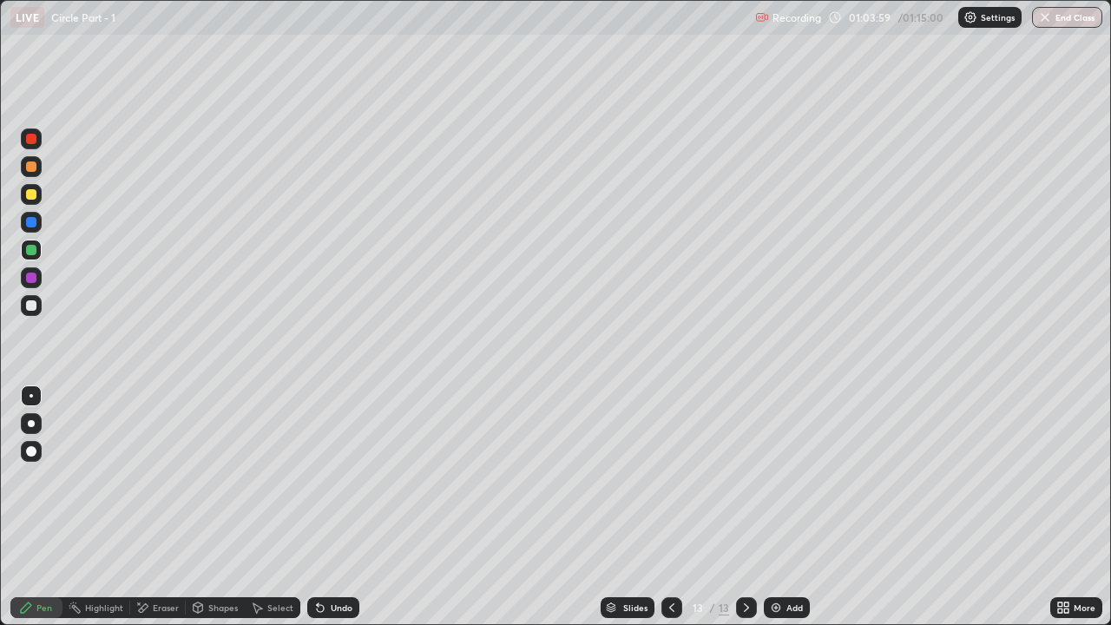
click at [32, 306] on div at bounding box center [31, 305] width 10 height 10
click at [31, 310] on div at bounding box center [31, 305] width 10 height 10
click at [333, 478] on div "Undo" at bounding box center [342, 608] width 22 height 9
click at [331, 478] on div "Undo" at bounding box center [333, 607] width 52 height 21
click at [333, 478] on div "Undo" at bounding box center [342, 608] width 22 height 9
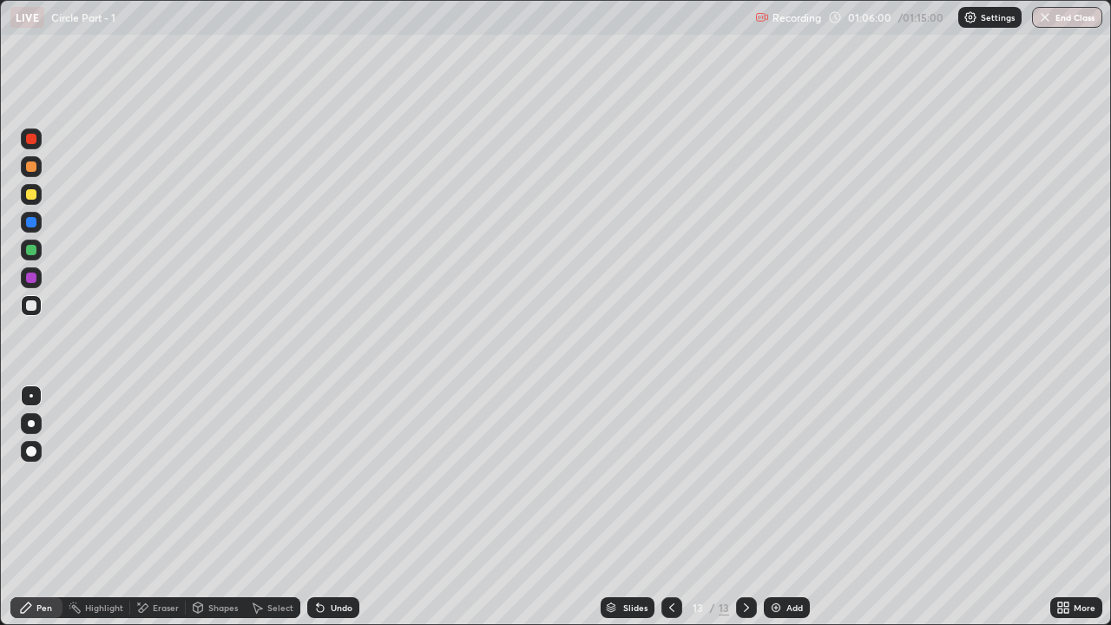
click at [30, 195] on div at bounding box center [31, 194] width 10 height 10
click at [317, 478] on icon at bounding box center [318, 605] width 2 height 2
click at [31, 195] on div at bounding box center [31, 194] width 10 height 10
click at [31, 307] on div at bounding box center [31, 305] width 10 height 10
click at [320, 478] on icon at bounding box center [320, 608] width 7 height 7
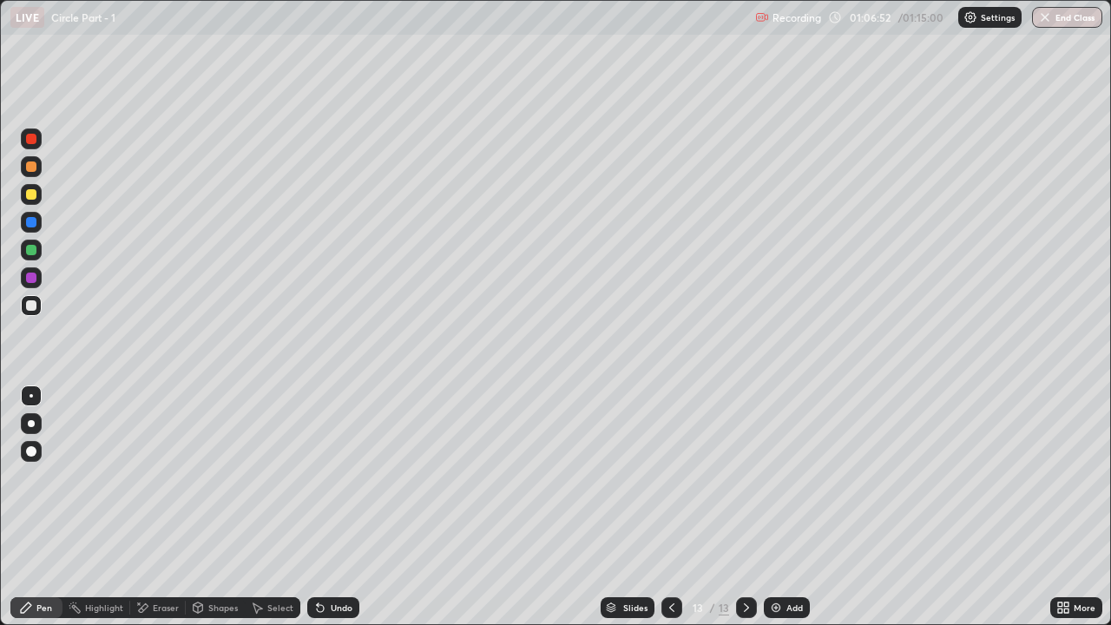
click at [320, 478] on icon at bounding box center [320, 608] width 7 height 7
click at [323, 478] on icon at bounding box center [320, 608] width 14 height 14
click at [28, 194] on div at bounding box center [31, 194] width 10 height 10
click at [333, 478] on div "Undo" at bounding box center [333, 607] width 52 height 21
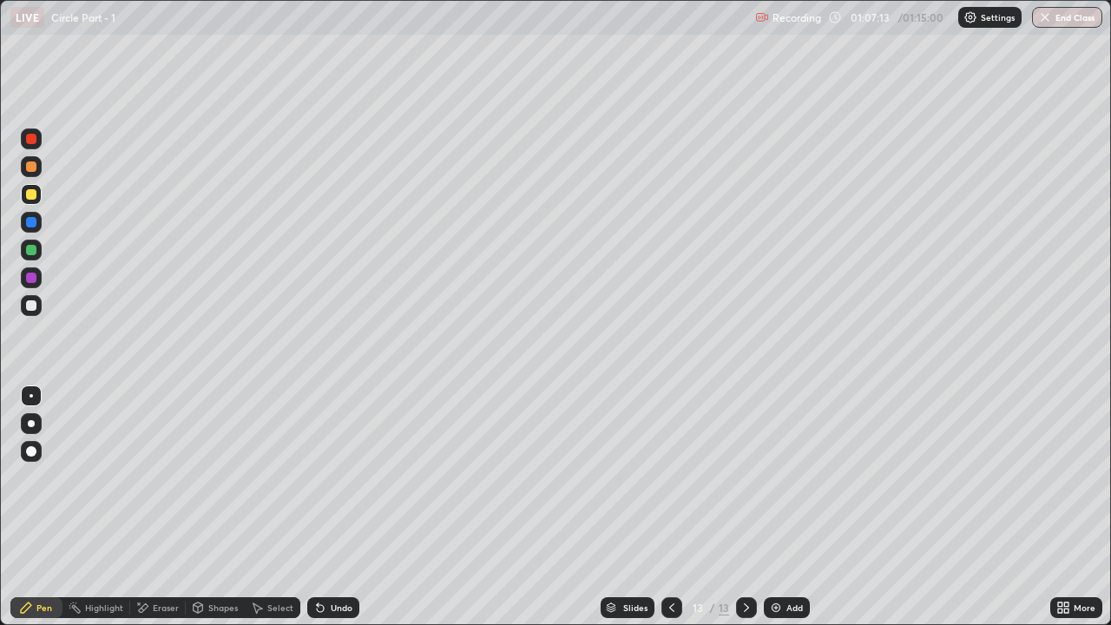
click at [334, 478] on div "Undo" at bounding box center [342, 608] width 22 height 9
click at [338, 478] on div "Undo" at bounding box center [342, 608] width 22 height 9
click at [333, 478] on div "Undo" at bounding box center [342, 608] width 22 height 9
click at [325, 478] on icon at bounding box center [320, 608] width 14 height 14
click at [330, 478] on div "Undo" at bounding box center [333, 607] width 52 height 21
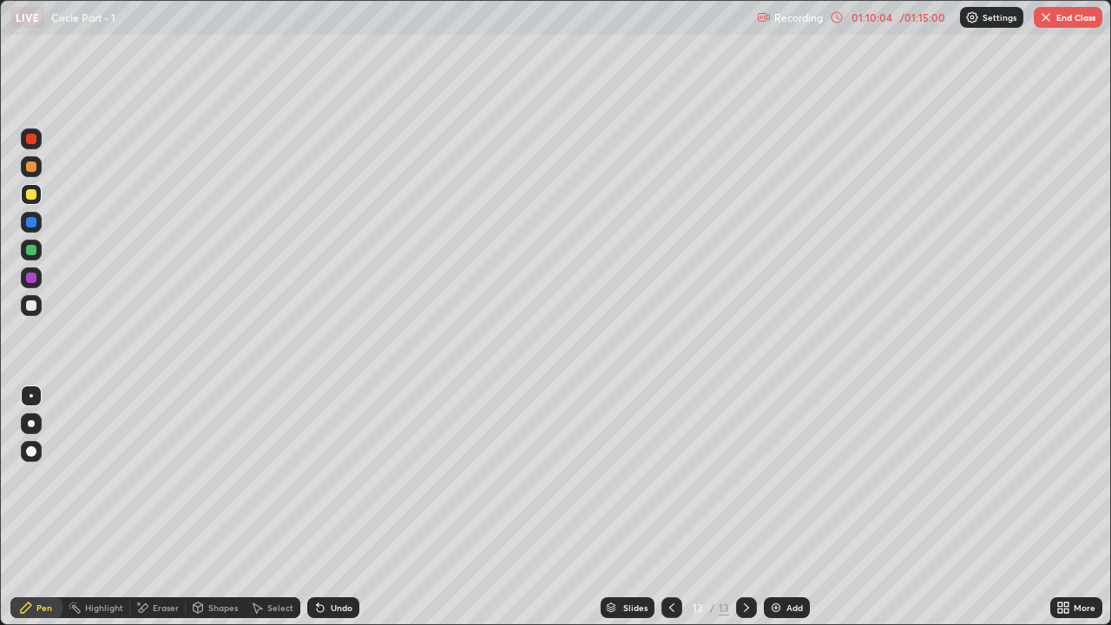
click at [1056, 16] on button "End Class" at bounding box center [1068, 17] width 69 height 21
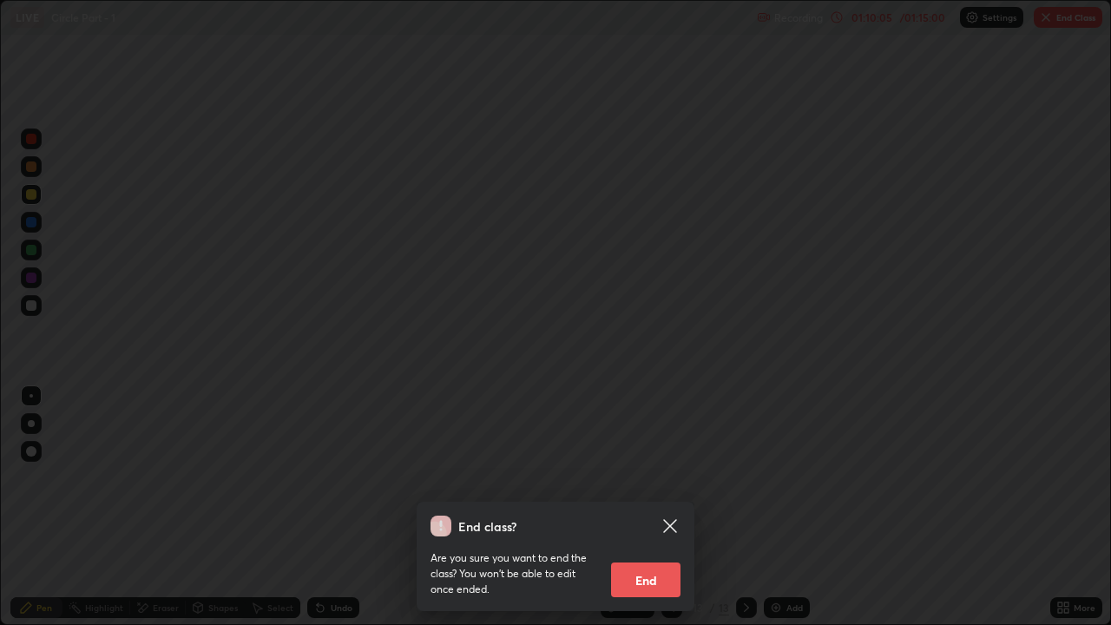
click at [635, 478] on button "End" at bounding box center [645, 580] width 69 height 35
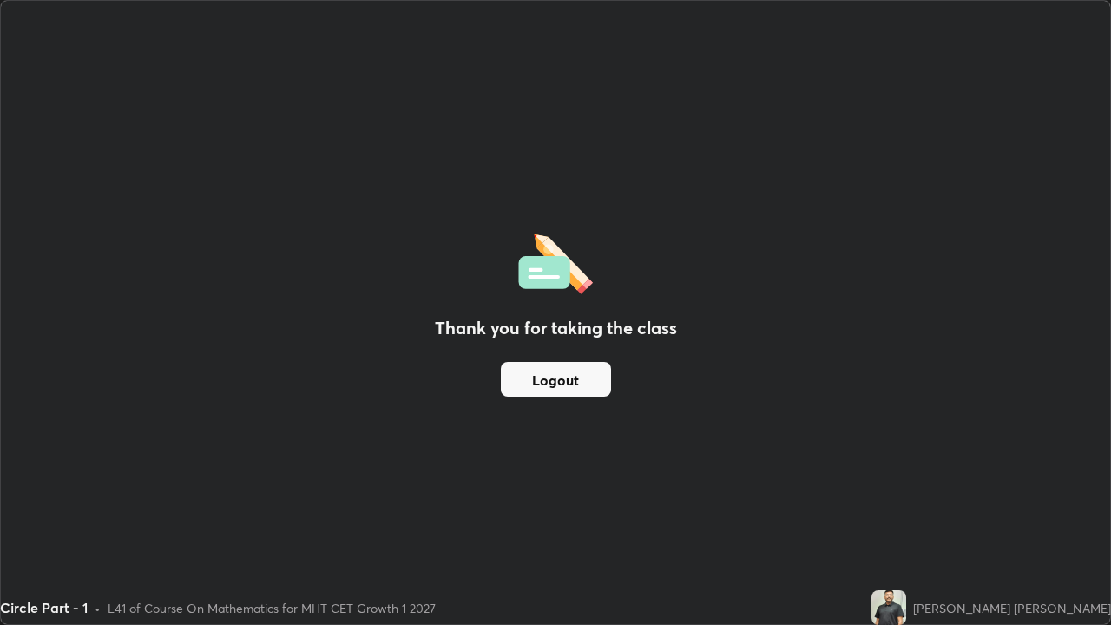
click at [638, 478] on div "Thank you for taking the class Logout" at bounding box center [556, 312] width 1110 height 623
click at [537, 383] on button "Logout" at bounding box center [556, 379] width 110 height 35
click at [536, 366] on button "Logout" at bounding box center [556, 379] width 110 height 35
